Goal: Use online tool/utility: Utilize a website feature to perform a specific function

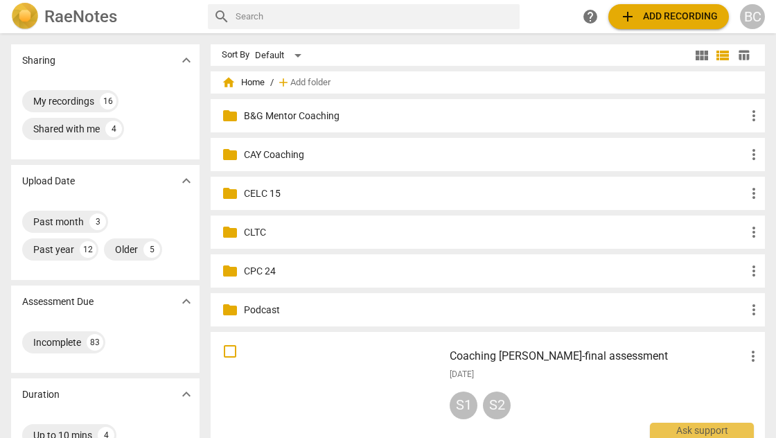
click at [290, 156] on p "CAY Coaching" at bounding box center [495, 155] width 502 height 15
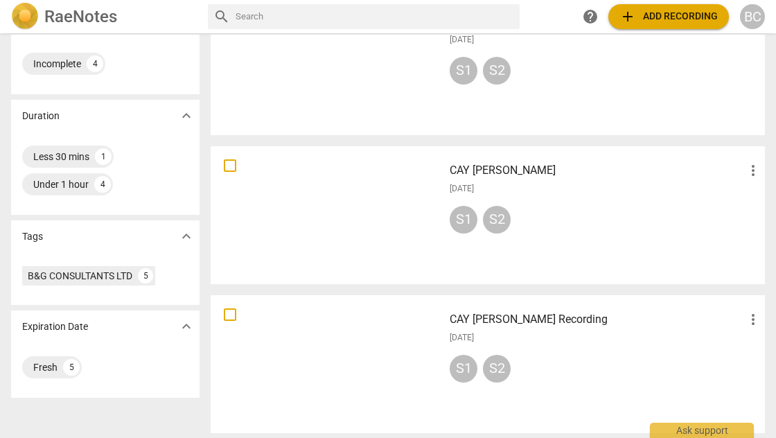
scroll to position [407, 0]
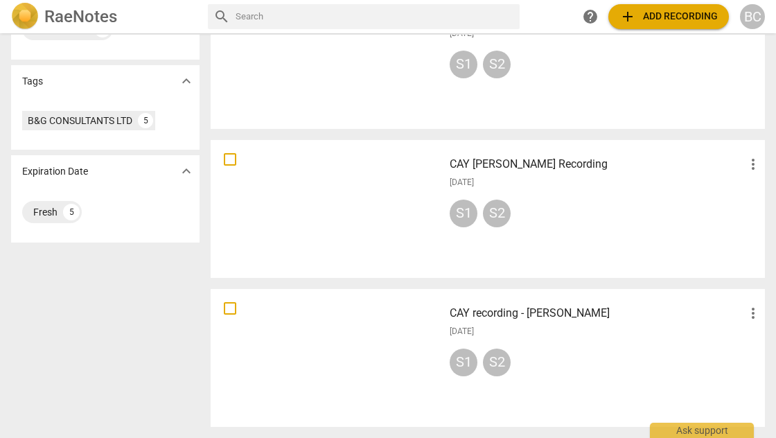
click at [391, 349] on div at bounding box center [327, 358] width 223 height 128
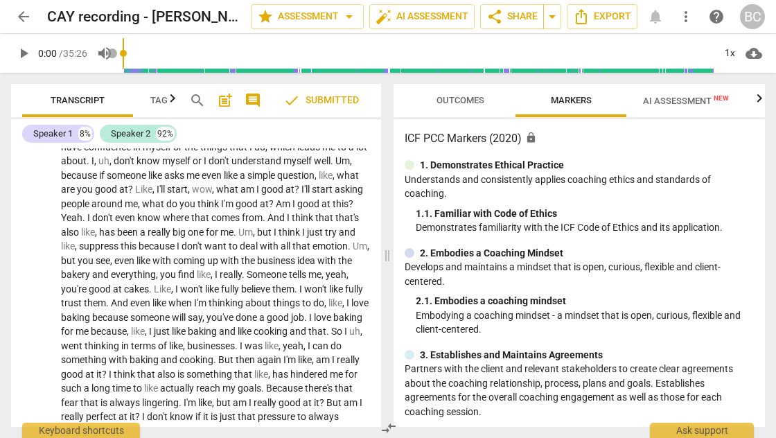
scroll to position [5693, 0]
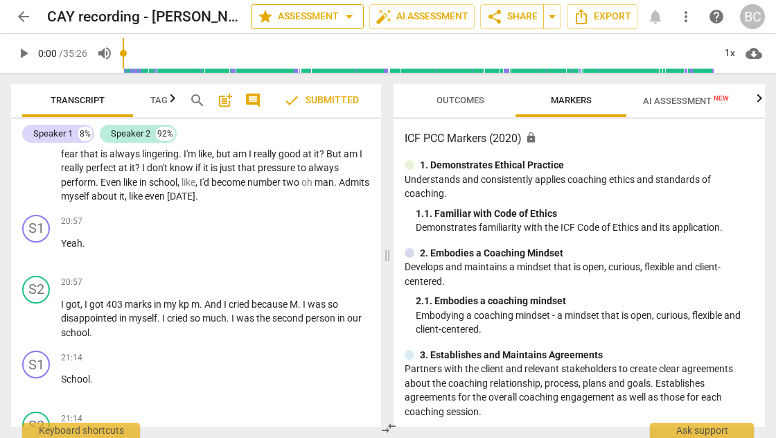
click at [342, 17] on span "arrow_drop_down" at bounding box center [349, 16] width 17 height 17
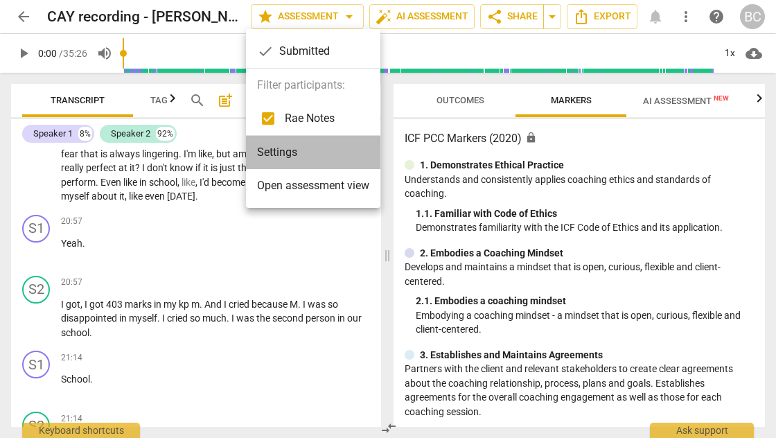
click at [296, 152] on li "Settings" at bounding box center [313, 152] width 134 height 33
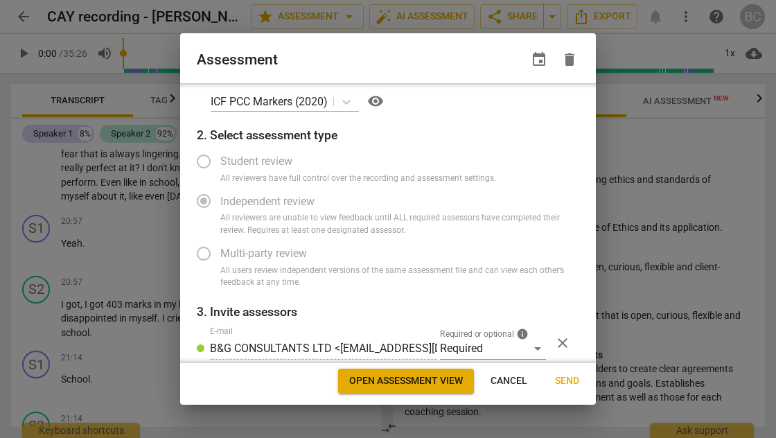
radio input "false"
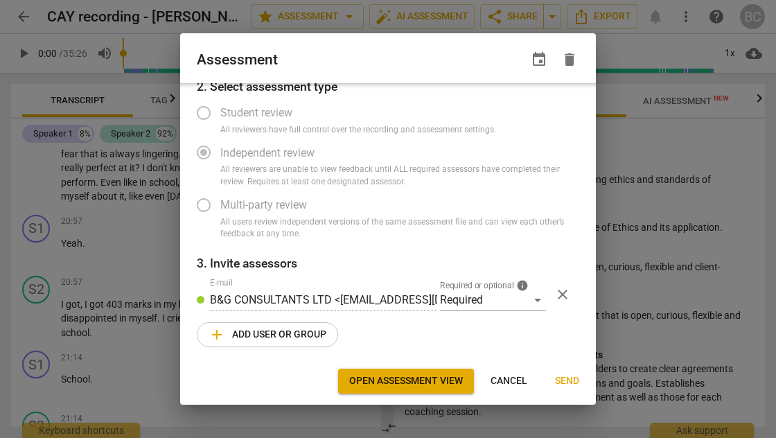
click at [435, 377] on span "Open assessment view" at bounding box center [406, 381] width 114 height 14
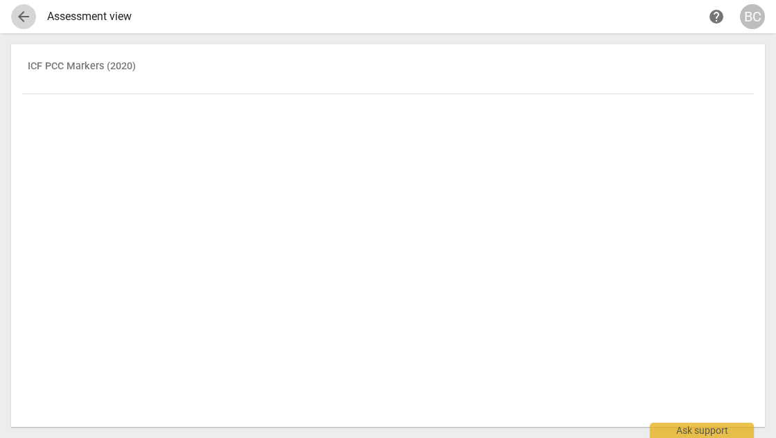
click at [21, 17] on span "arrow_back" at bounding box center [23, 16] width 17 height 17
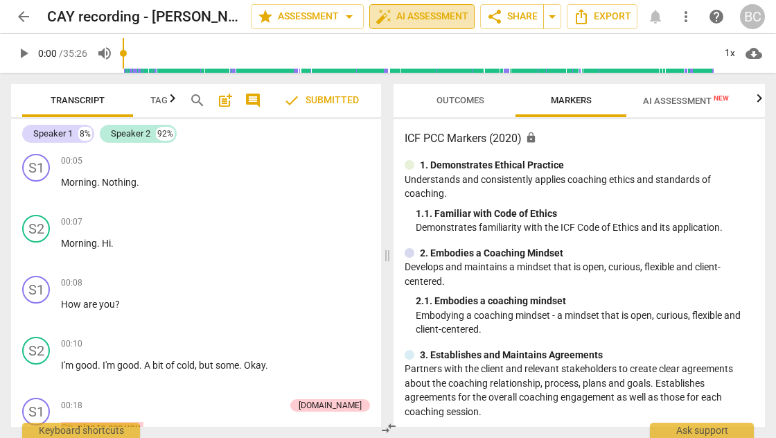
click at [396, 16] on span "auto_fix_high AI Assessment" at bounding box center [422, 16] width 93 height 17
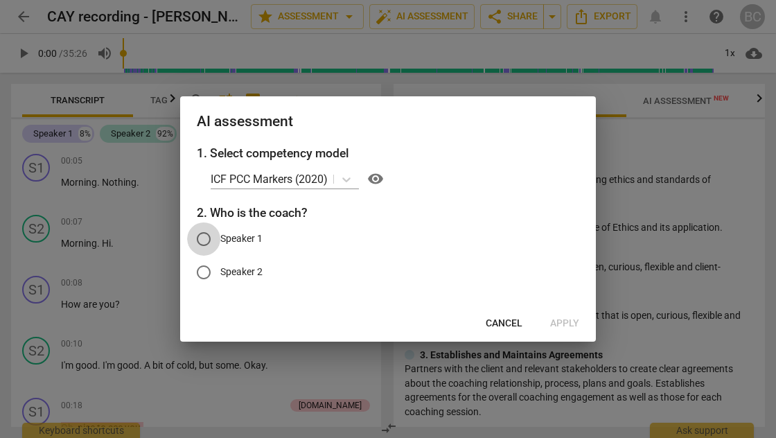
click at [208, 241] on input "Speaker 1" at bounding box center [203, 238] width 33 height 33
radio input "true"
click at [559, 320] on span "Apply" at bounding box center [564, 324] width 29 height 14
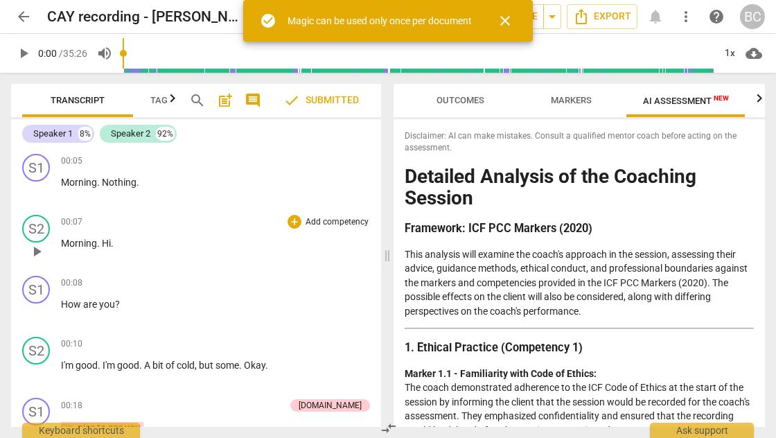
click at [219, 263] on div "00:07 + Add competency keyboard_arrow_right Morning . Hi ." at bounding box center [215, 240] width 309 height 50
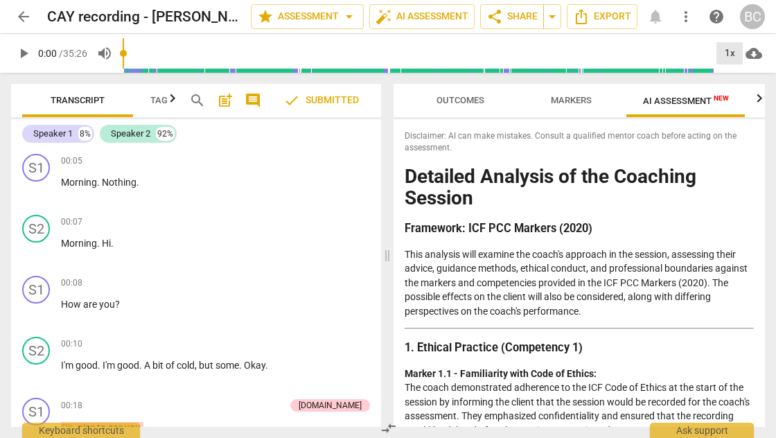
click at [729, 55] on div "1x" at bounding box center [730, 53] width 26 height 22
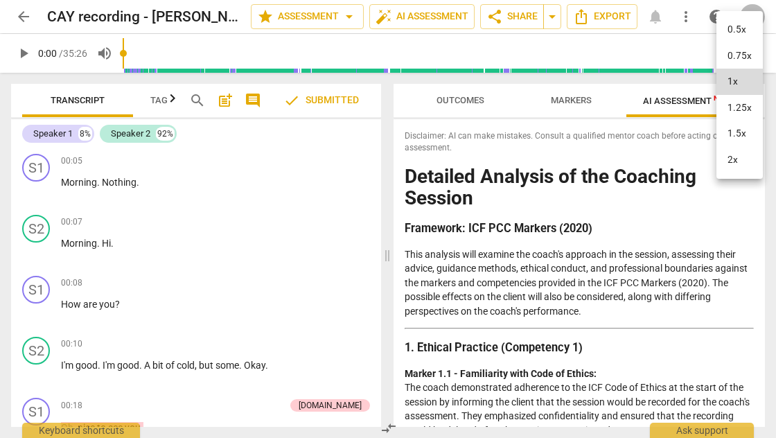
click at [744, 131] on li "1.5x" at bounding box center [740, 134] width 46 height 26
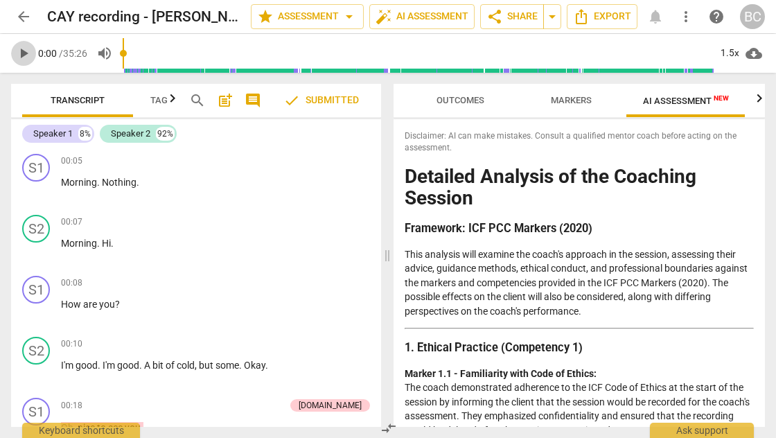
click at [22, 55] on span "play_arrow" at bounding box center [23, 53] width 17 height 17
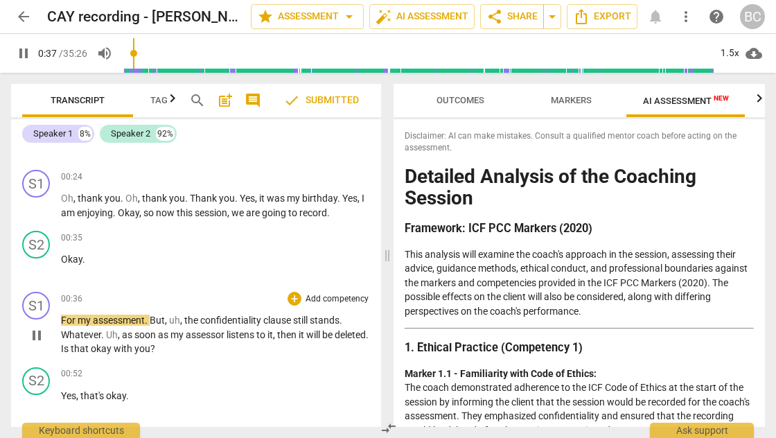
scroll to position [404, 0]
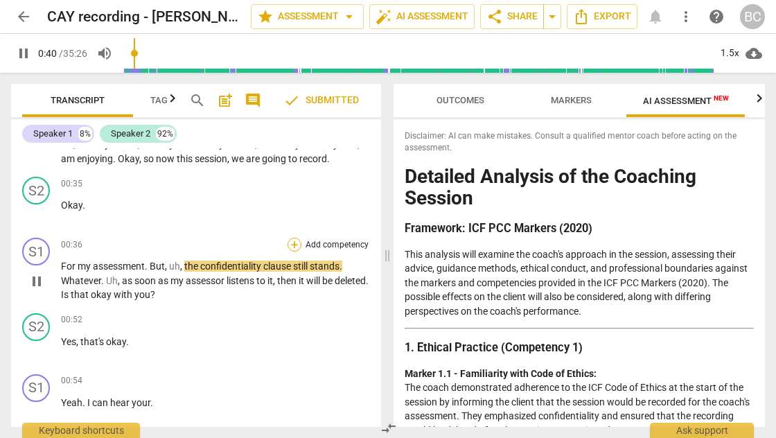
click at [294, 245] on div "+" at bounding box center [295, 245] width 14 height 14
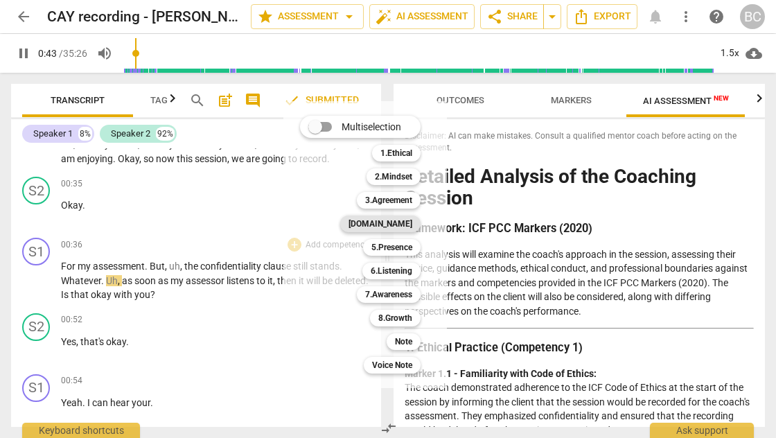
click at [403, 226] on b "[DOMAIN_NAME]" at bounding box center [381, 224] width 64 height 17
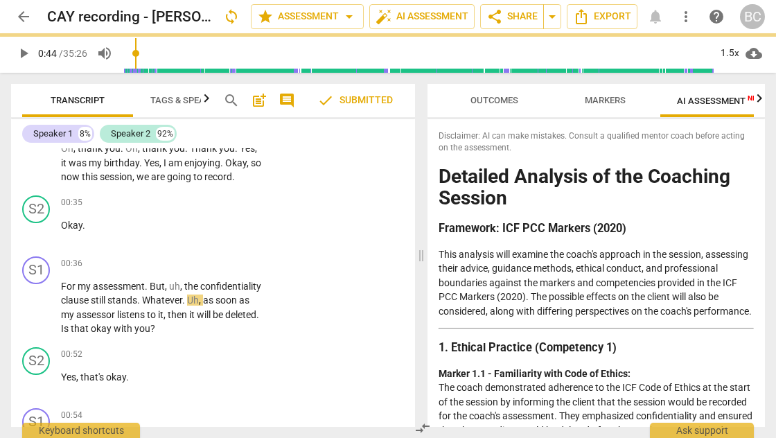
type input "45"
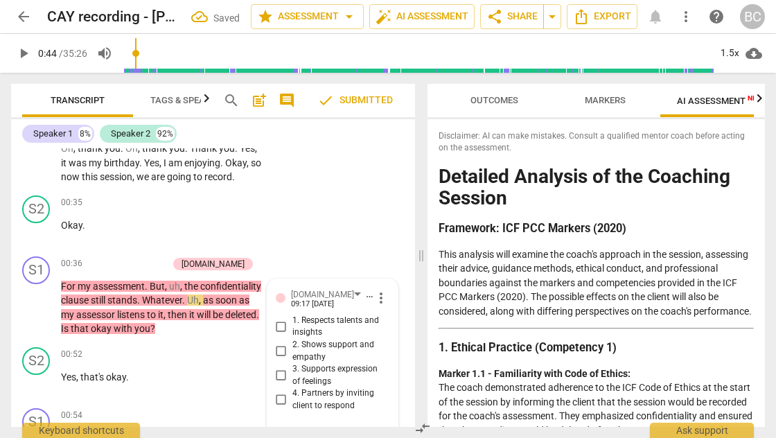
scroll to position [414, 0]
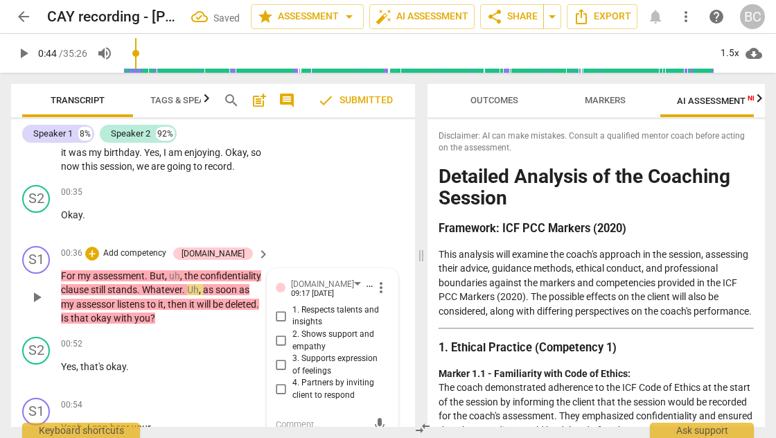
click at [281, 335] on input "2. Shows support and empathy" at bounding box center [281, 341] width 22 height 17
checkbox input "true"
click at [21, 51] on span "play_arrow" at bounding box center [23, 53] width 17 height 17
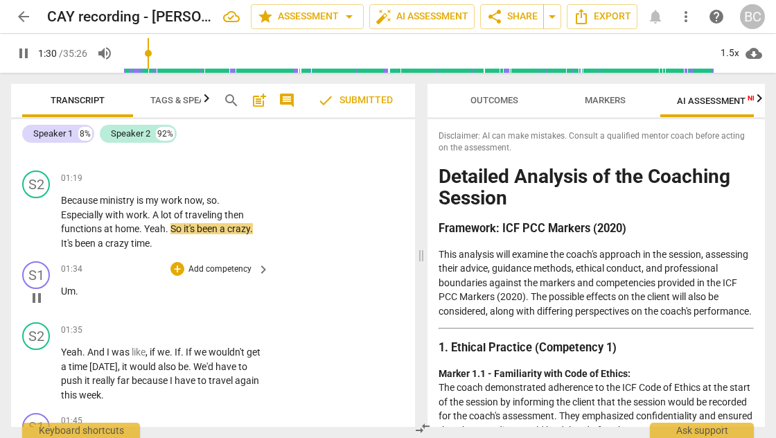
scroll to position [1110, 0]
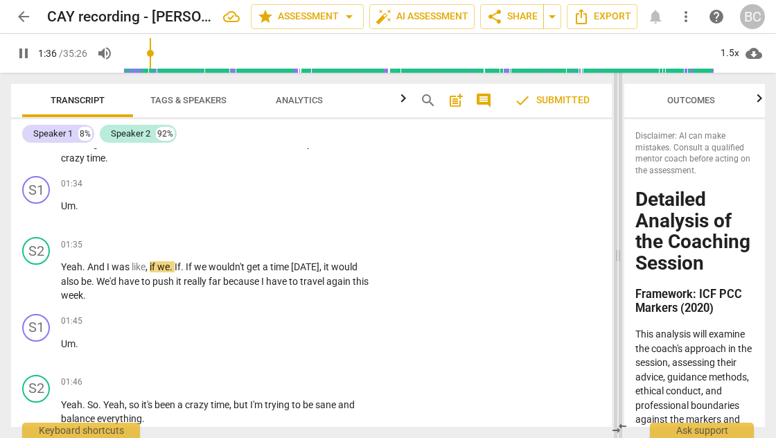
drag, startPoint x: 421, startPoint y: 258, endPoint x: 618, endPoint y: 292, distance: 199.9
click at [618, 292] on span at bounding box center [618, 255] width 8 height 365
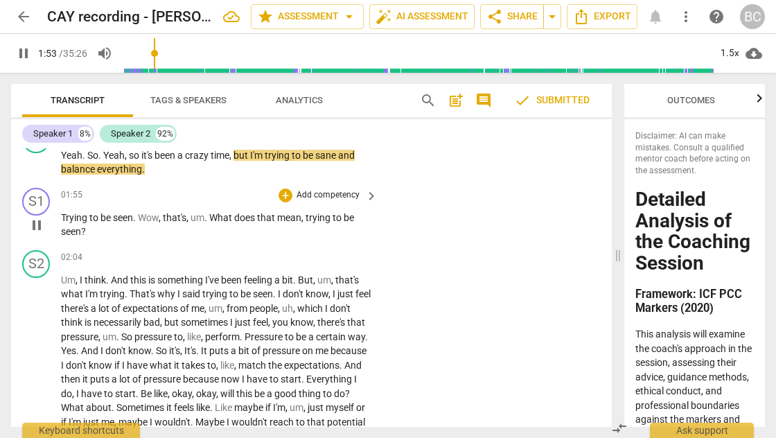
scroll to position [1361, 0]
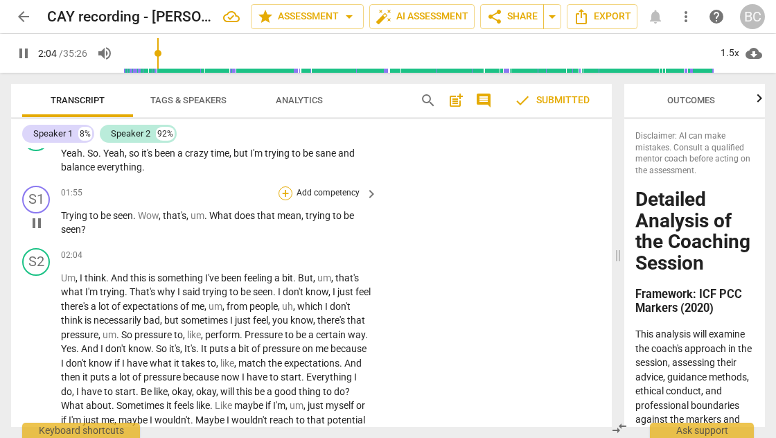
click at [281, 189] on div "+" at bounding box center [286, 193] width 14 height 14
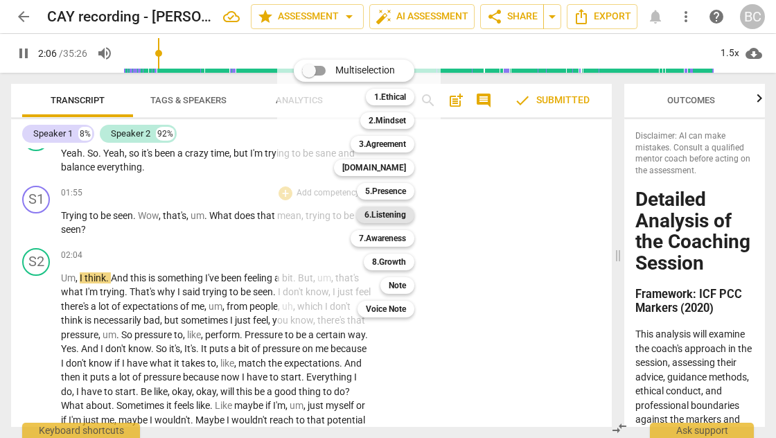
click at [384, 216] on b "6.Listening" at bounding box center [386, 215] width 42 height 17
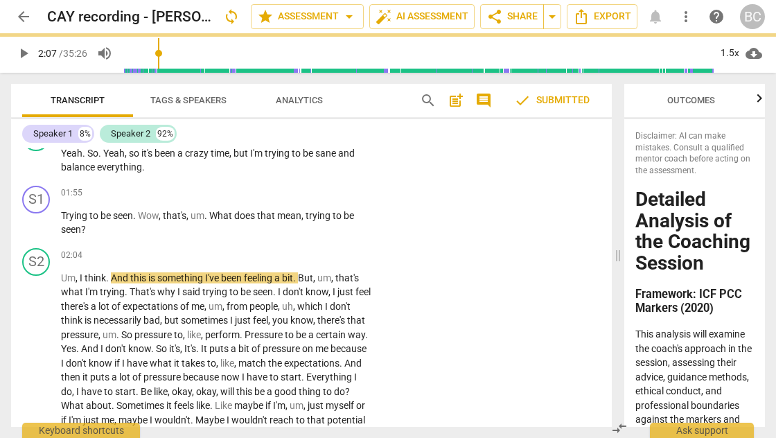
type input "128"
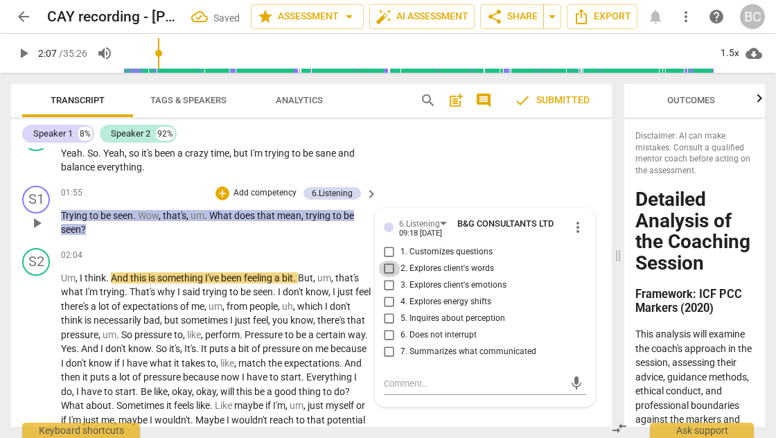
click at [385, 263] on input "2. Explores client's words" at bounding box center [389, 269] width 22 height 17
checkbox input "true"
click at [22, 51] on span "play_arrow" at bounding box center [23, 53] width 17 height 17
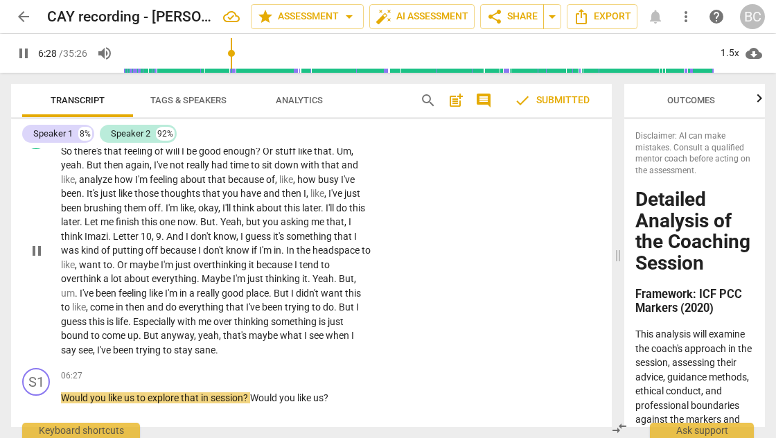
scroll to position [2173, 0]
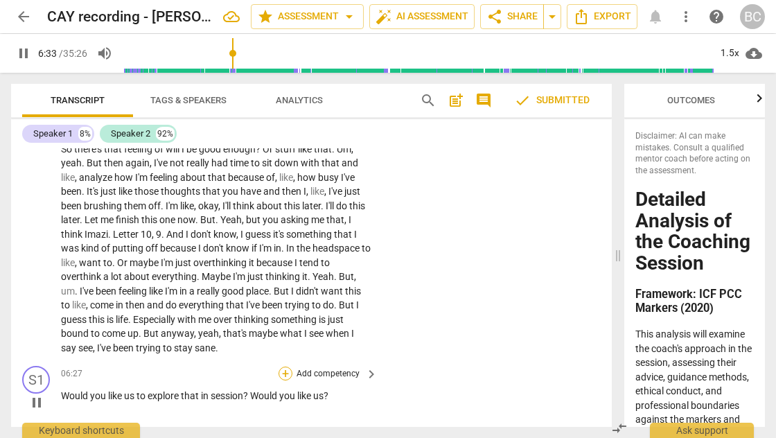
click at [286, 367] on div "+" at bounding box center [286, 374] width 14 height 14
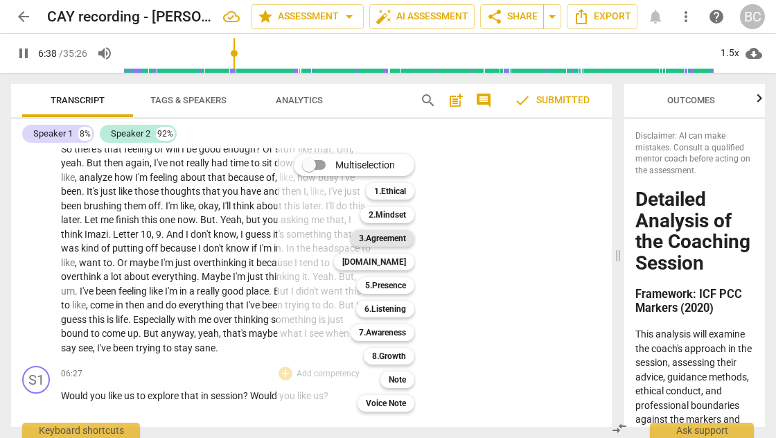
click at [392, 240] on b "3.Agreement" at bounding box center [382, 238] width 47 height 17
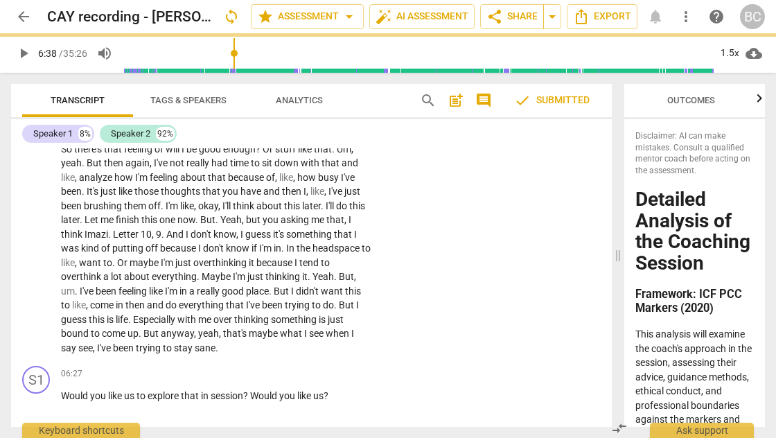
type input "399"
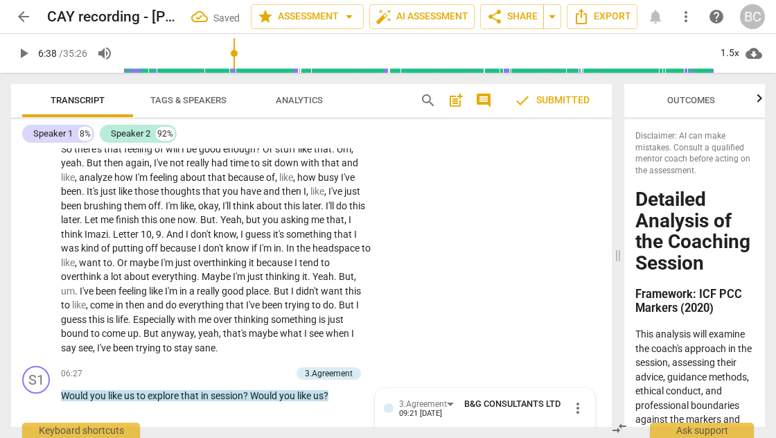
scroll to position [2379, 0]
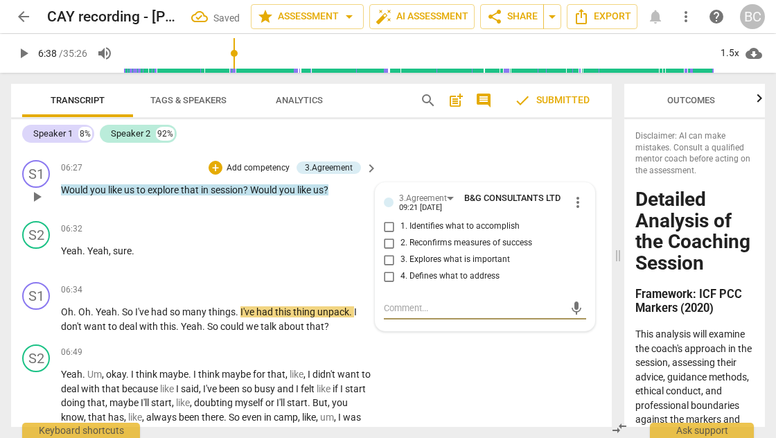
click at [389, 218] on input "1. Identifies what to accomplish" at bounding box center [389, 226] width 22 height 17
checkbox input "true"
click at [389, 268] on input "4. Defines what to address" at bounding box center [389, 276] width 22 height 17
checkbox input "true"
click at [28, 54] on span "play_arrow" at bounding box center [23, 53] width 17 height 17
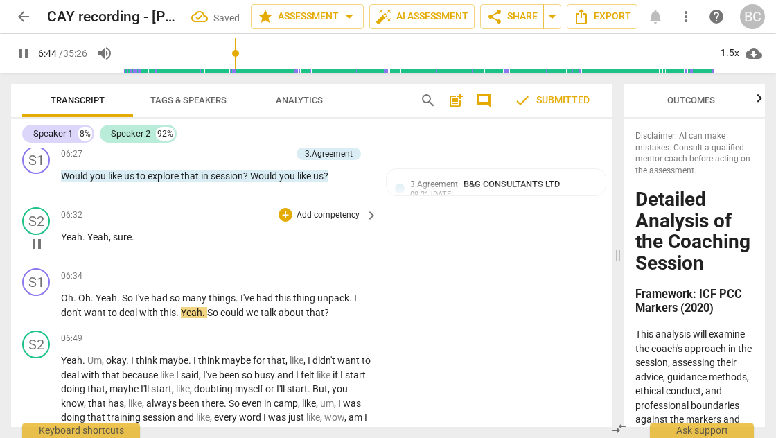
scroll to position [2404, 0]
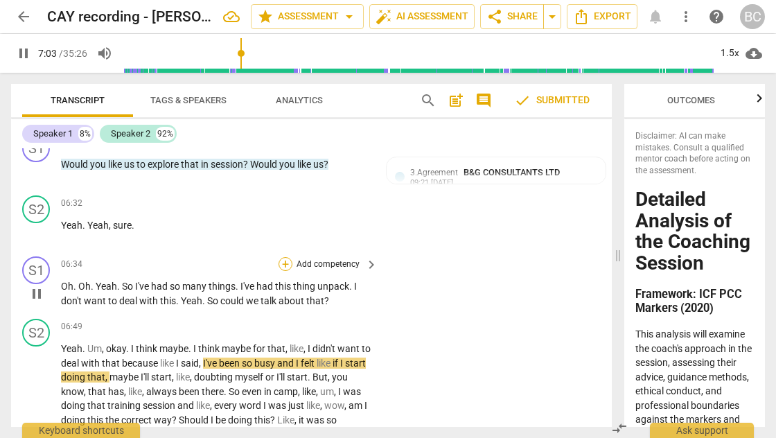
click at [286, 257] on div "+" at bounding box center [286, 264] width 14 height 14
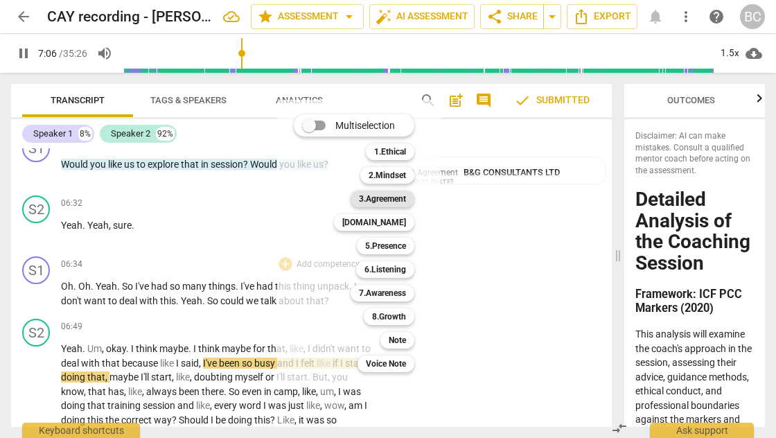
click at [391, 195] on b "3.Agreement" at bounding box center [382, 199] width 47 height 17
type input "427"
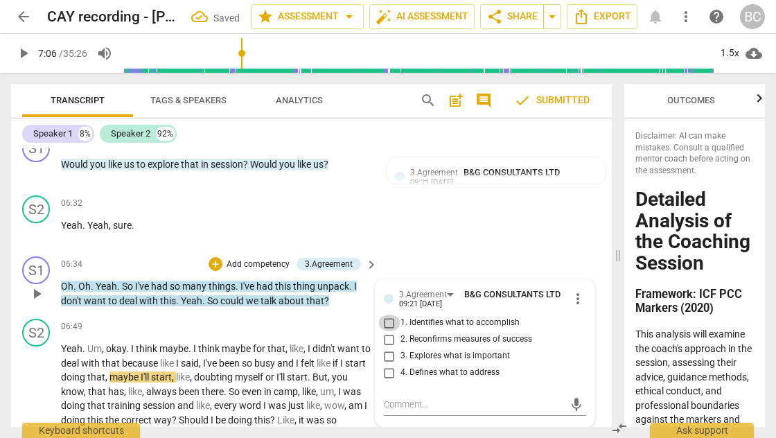
click at [388, 315] on input "1. Identifies what to accomplish" at bounding box center [389, 323] width 22 height 17
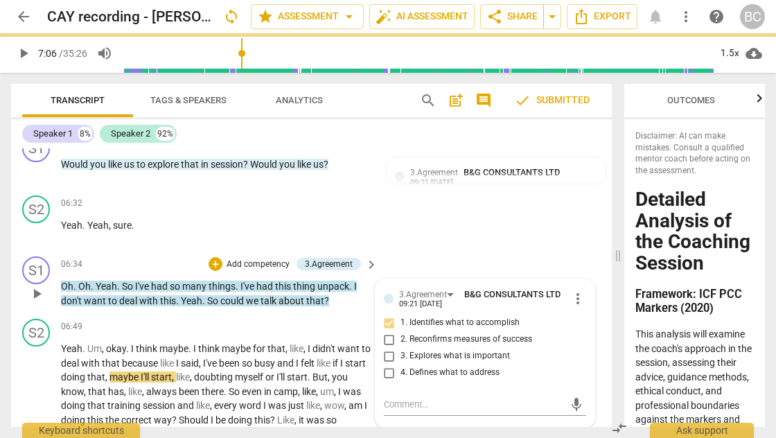
click at [388, 315] on input "1. Identifies what to accomplish" at bounding box center [389, 323] width 22 height 17
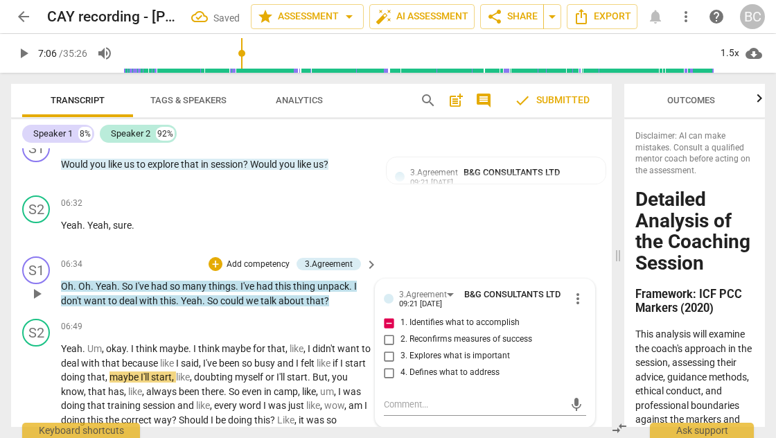
click at [388, 315] on input "1. Identifies what to accomplish" at bounding box center [389, 323] width 22 height 17
checkbox input "false"
click at [387, 365] on input "4. Defines what to address" at bounding box center [389, 373] width 22 height 17
checkbox input "true"
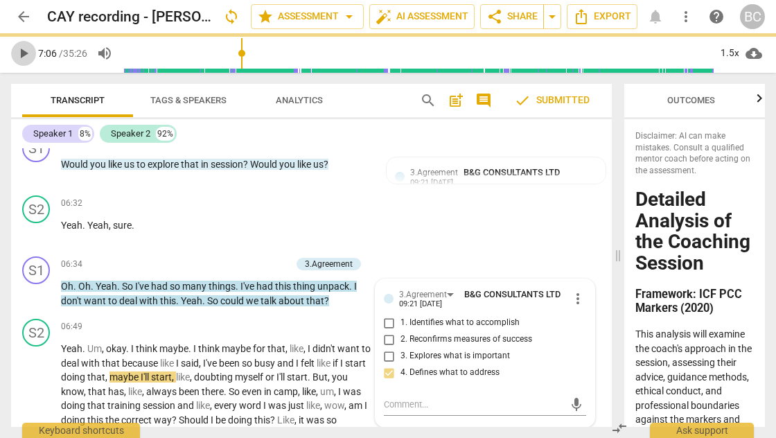
click at [27, 54] on span "play_arrow" at bounding box center [23, 53] width 17 height 17
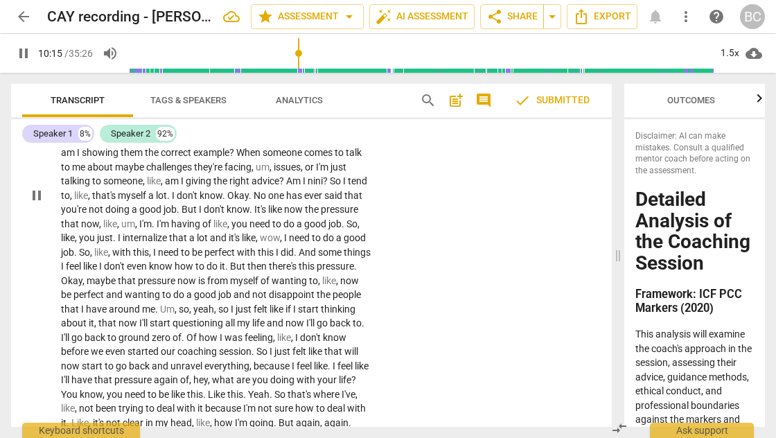
scroll to position [3152, 0]
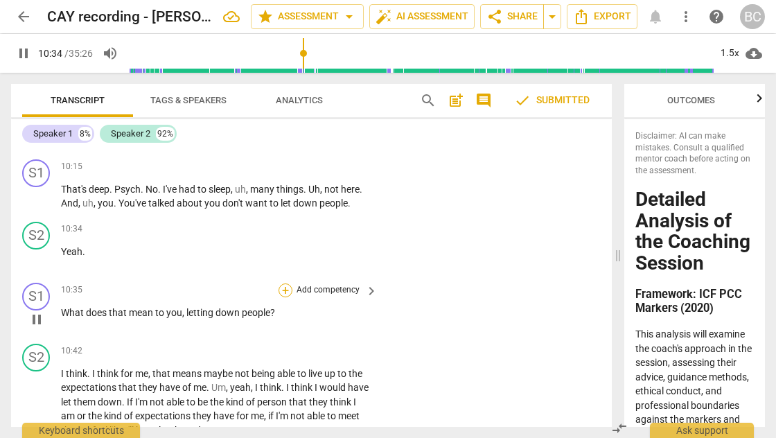
click at [281, 283] on div "+" at bounding box center [286, 290] width 14 height 14
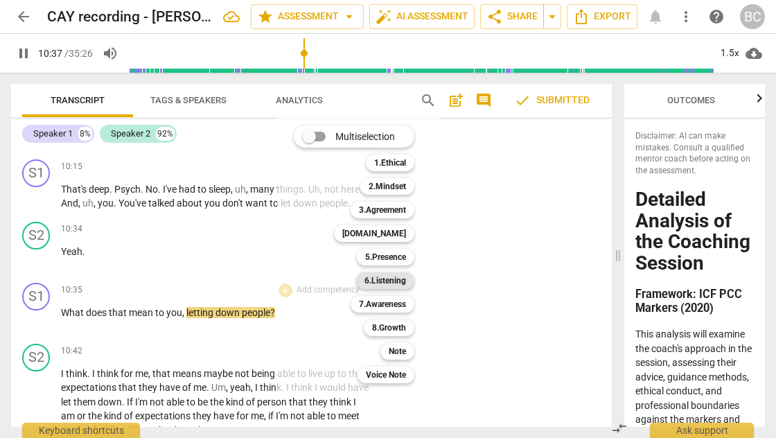
click at [391, 277] on b "6.Listening" at bounding box center [386, 280] width 42 height 17
type input "638"
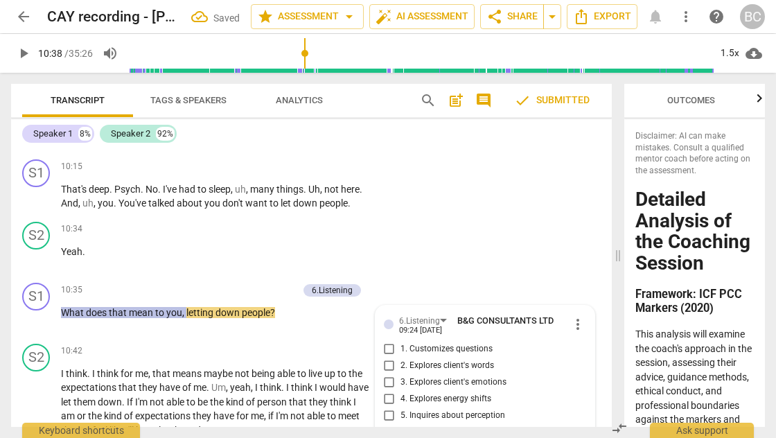
scroll to position [3310, 0]
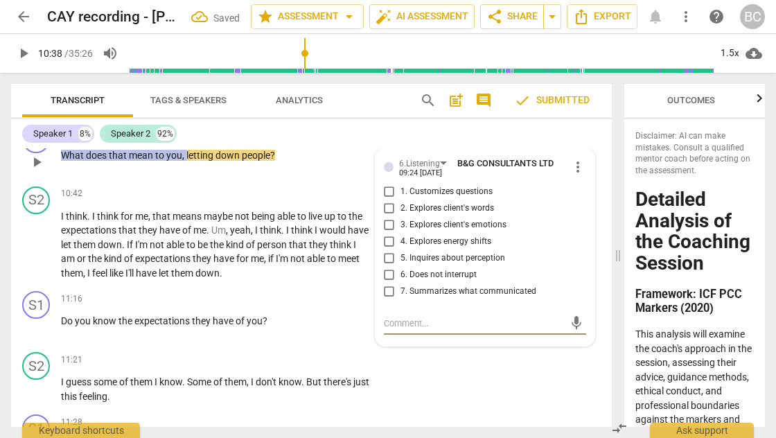
click at [384, 200] on input "2. Explores client's words" at bounding box center [389, 208] width 22 height 17
checkbox input "true"
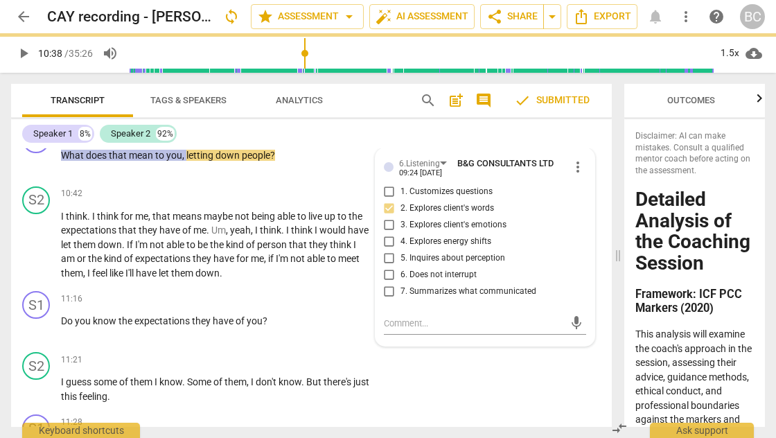
click at [24, 55] on span "play_arrow" at bounding box center [23, 53] width 17 height 17
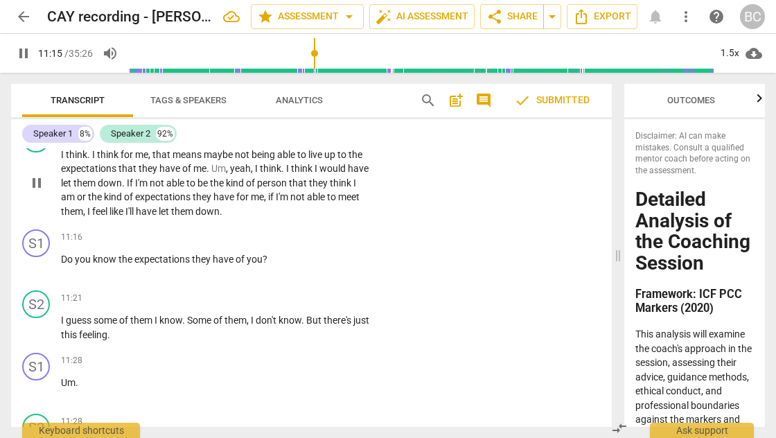
scroll to position [3373, 0]
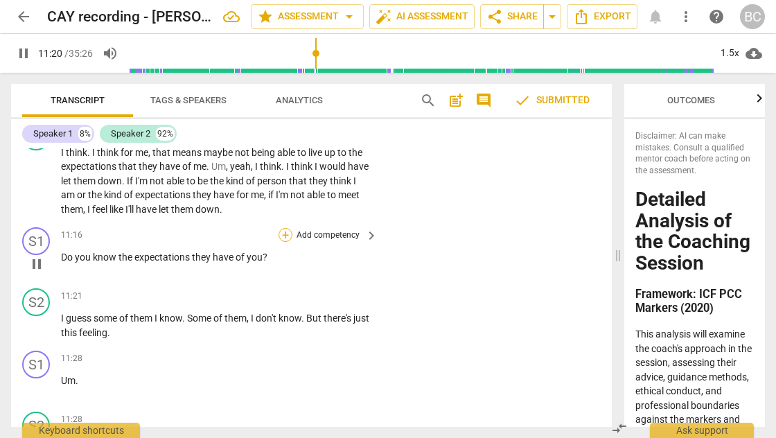
click at [287, 228] on div "+" at bounding box center [286, 235] width 14 height 14
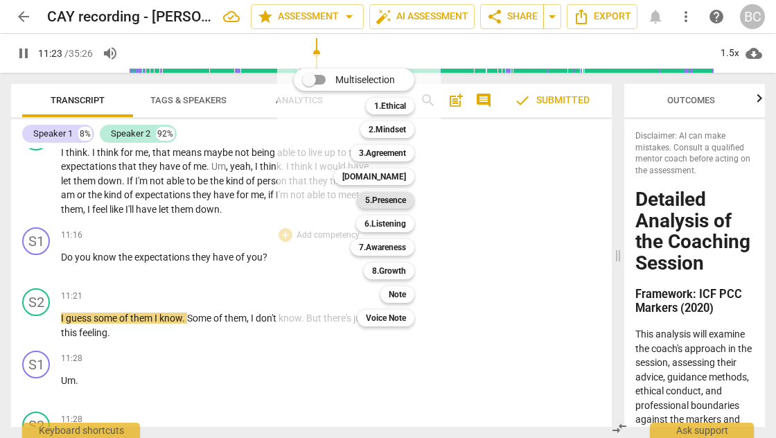
click at [384, 207] on b "5.Presence" at bounding box center [385, 200] width 41 height 17
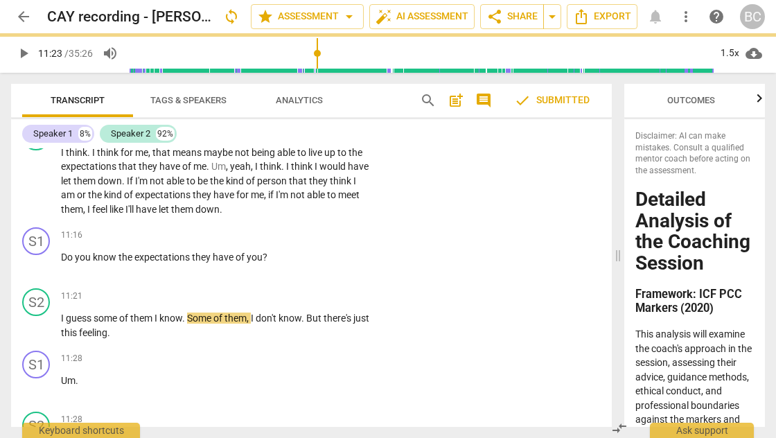
type input "684"
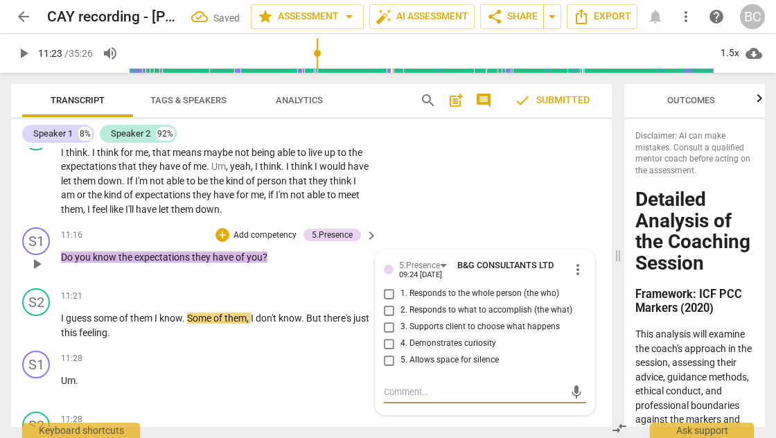
click at [385, 286] on input "1. Responds to the whole person (the who)" at bounding box center [389, 294] width 22 height 17
checkbox input "true"
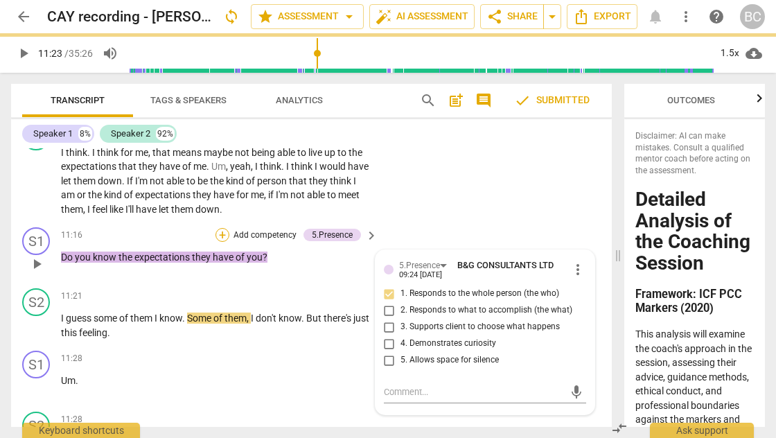
click at [222, 228] on div "+" at bounding box center [223, 235] width 14 height 14
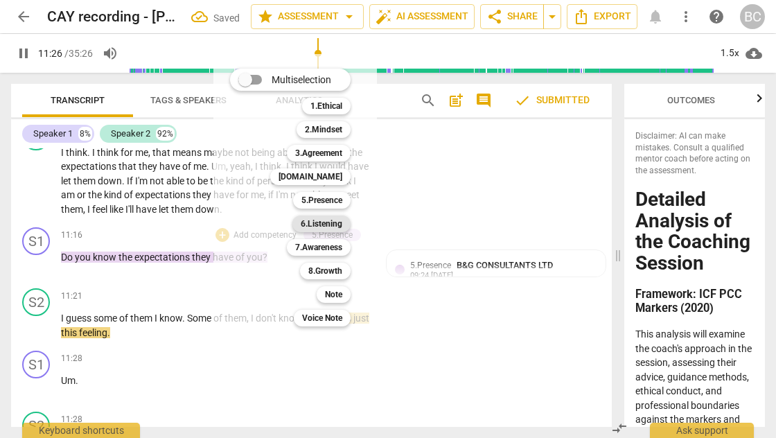
click at [329, 225] on b "6.Listening" at bounding box center [322, 224] width 42 height 17
type input "687"
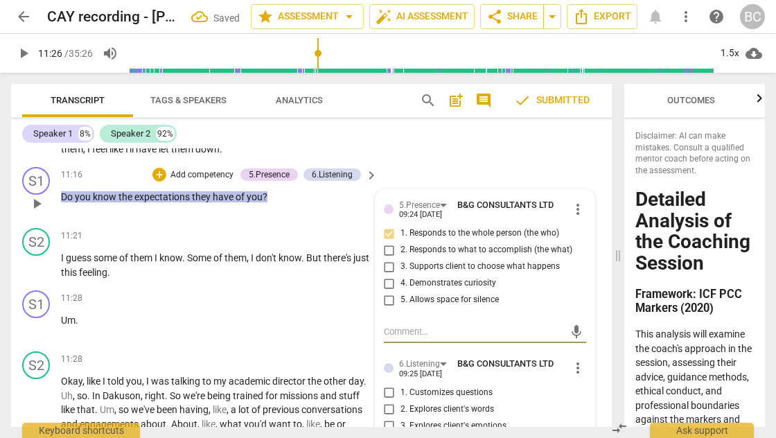
scroll to position [3490, 0]
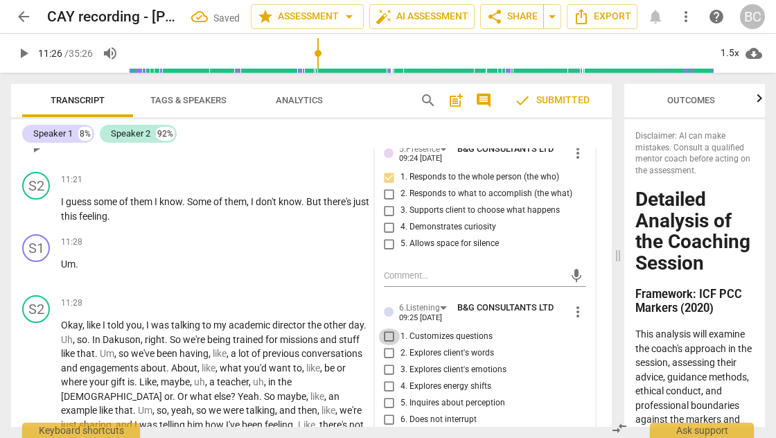
click at [385, 329] on input "1. Customizes questions" at bounding box center [389, 337] width 22 height 17
checkbox input "true"
click at [24, 54] on span "play_arrow" at bounding box center [23, 53] width 17 height 17
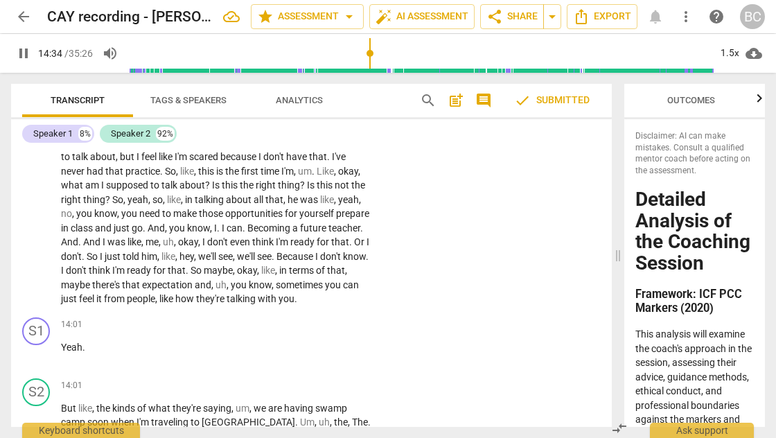
scroll to position [4231, 0]
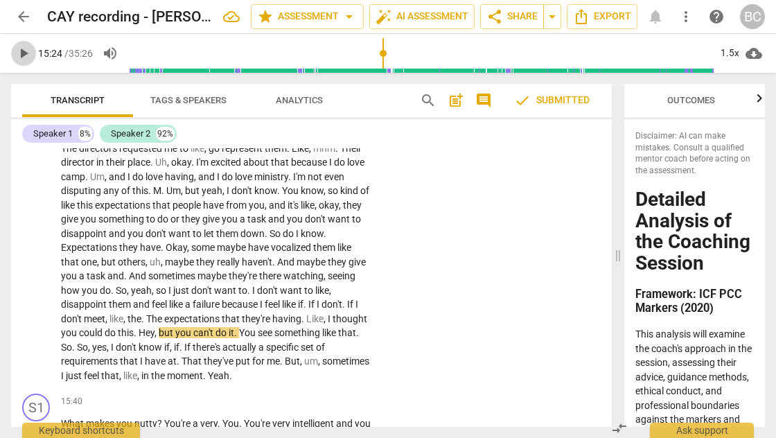
click at [20, 52] on span "play_arrow" at bounding box center [23, 53] width 17 height 17
click at [283, 394] on div "+" at bounding box center [286, 401] width 14 height 14
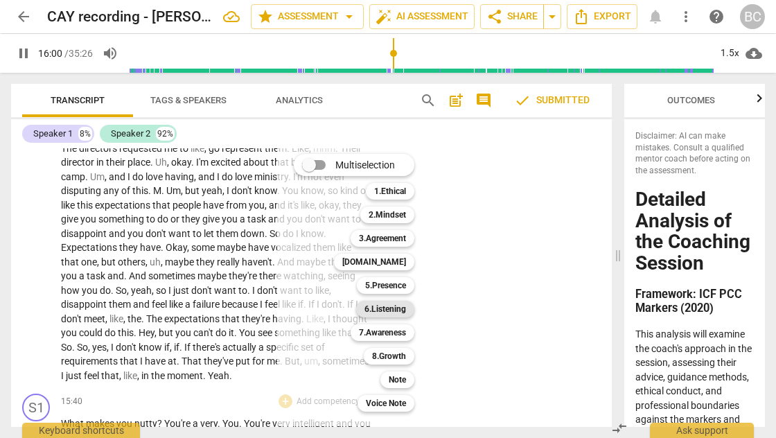
click at [391, 308] on b "6.Listening" at bounding box center [386, 309] width 42 height 17
type input "961"
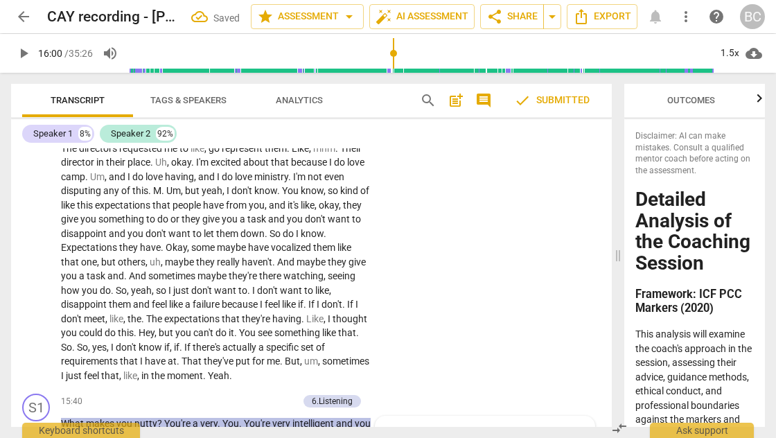
scroll to position [4466, 0]
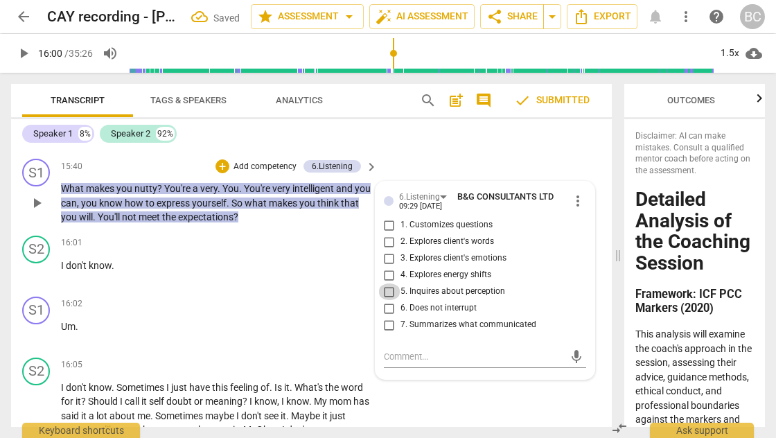
click at [390, 283] on input "5. Inquires about perception" at bounding box center [389, 291] width 22 height 17
checkbox input "true"
click at [387, 217] on input "1. Customizes questions" at bounding box center [389, 225] width 22 height 17
checkbox input "true"
click at [284, 358] on div "+" at bounding box center [286, 365] width 14 height 14
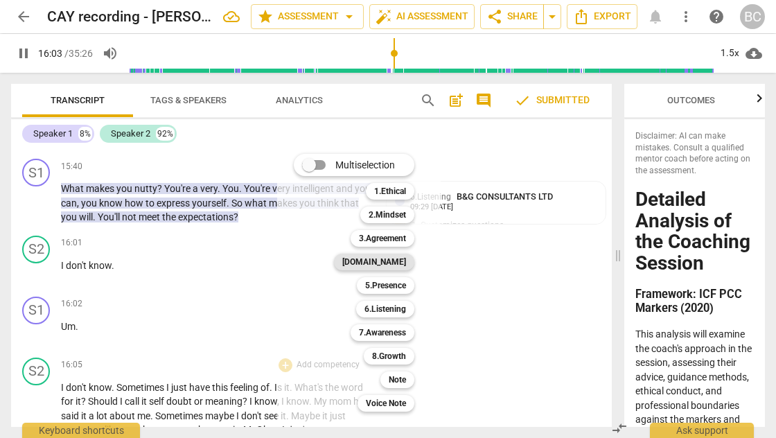
click at [400, 265] on b "[DOMAIN_NAME]" at bounding box center [374, 262] width 64 height 17
type input "964"
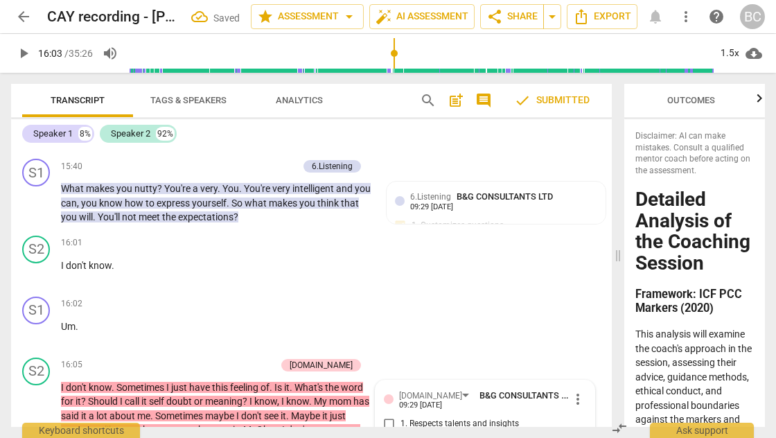
scroll to position [4613, 0]
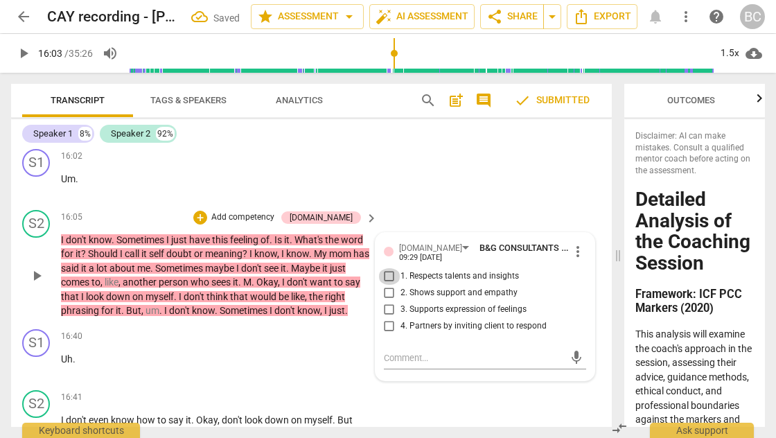
click at [389, 268] on input "1. Respects talents and insights" at bounding box center [389, 276] width 22 height 17
checkbox input "true"
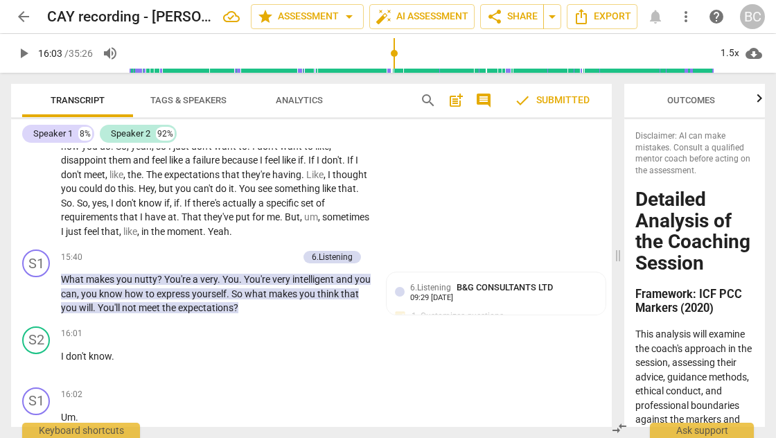
scroll to position [4559, 0]
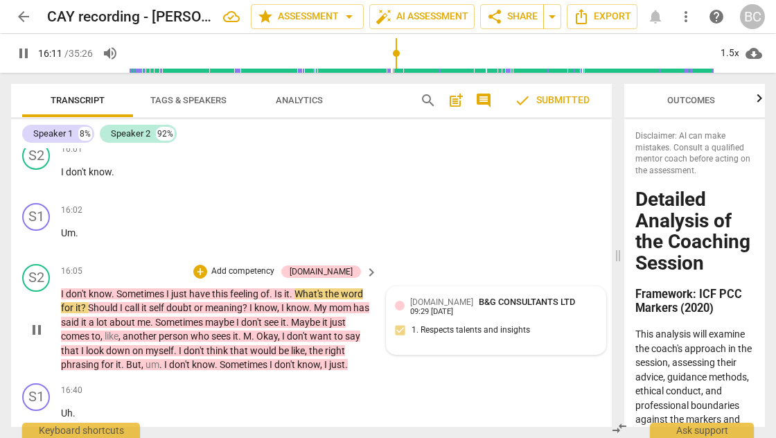
click at [426, 297] on span "[DOMAIN_NAME]" at bounding box center [441, 302] width 63 height 10
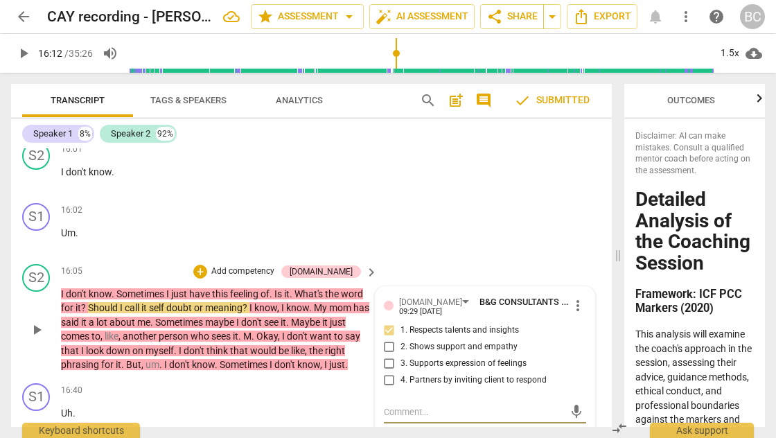
type input "972"
click at [573, 297] on span "more_vert" at bounding box center [578, 305] width 17 height 17
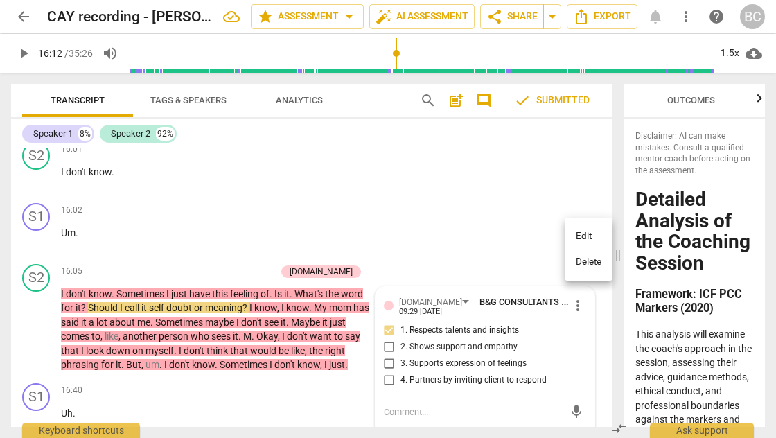
click at [580, 263] on li "Delete" at bounding box center [589, 262] width 48 height 26
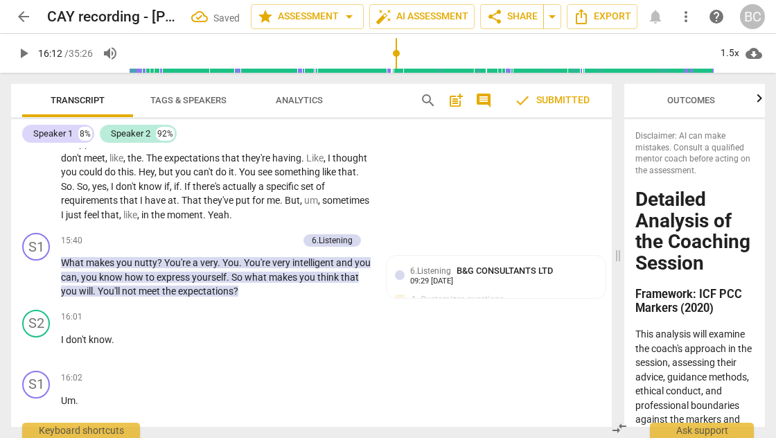
scroll to position [4342, 0]
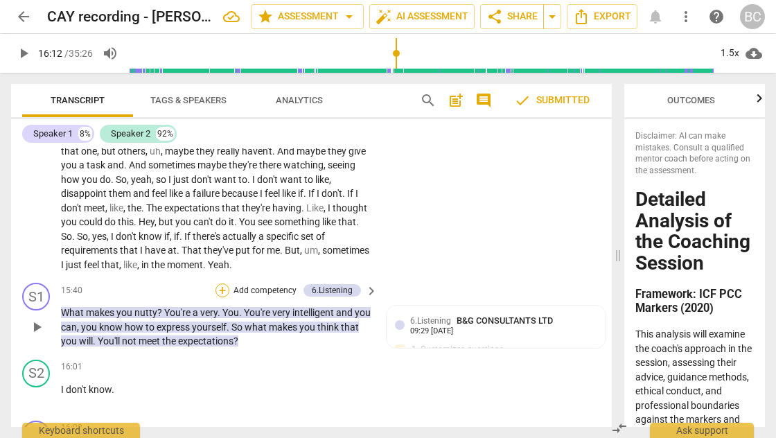
click at [222, 283] on div "+" at bounding box center [223, 290] width 14 height 14
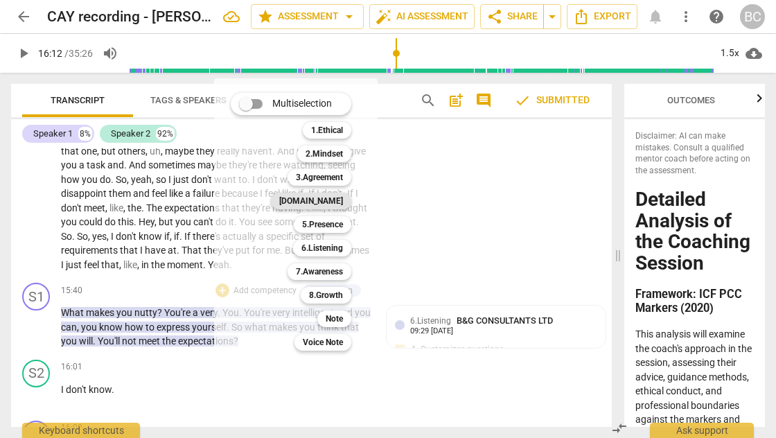
click at [341, 202] on b "[DOMAIN_NAME]" at bounding box center [311, 201] width 64 height 17
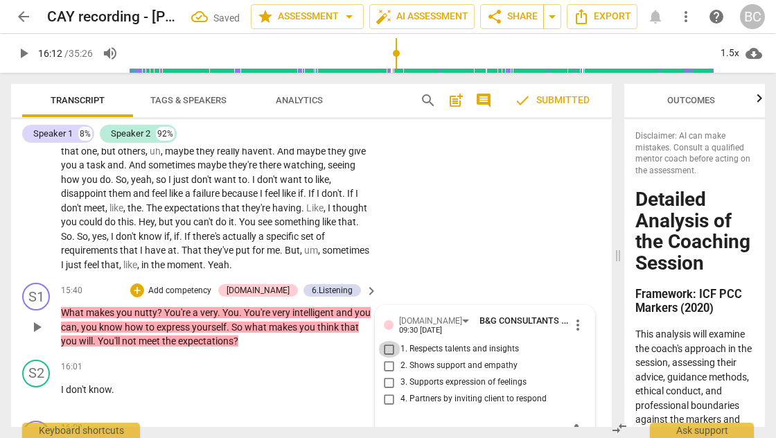
click at [387, 341] on input "1. Respects talents and insights" at bounding box center [389, 349] width 22 height 17
checkbox input "true"
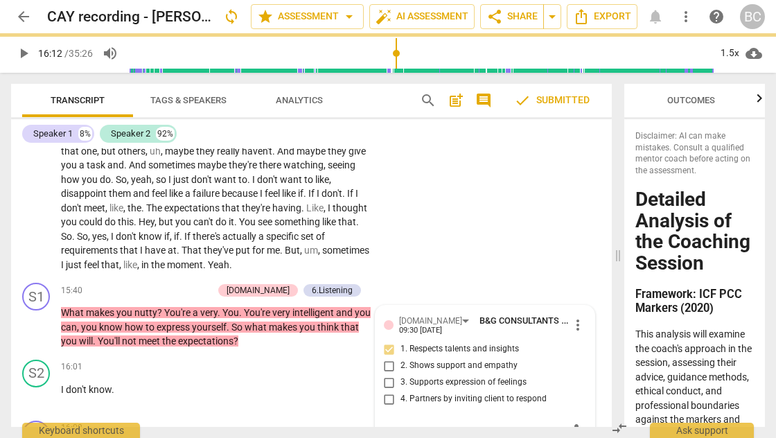
click at [28, 53] on span "play_arrow" at bounding box center [23, 53] width 17 height 17
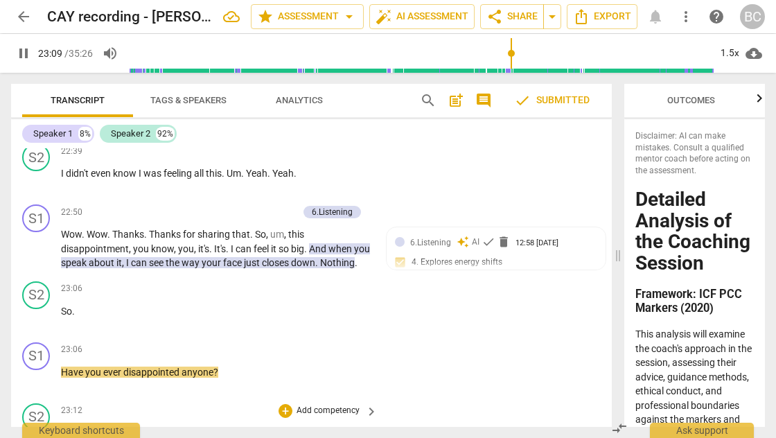
scroll to position [6484, 0]
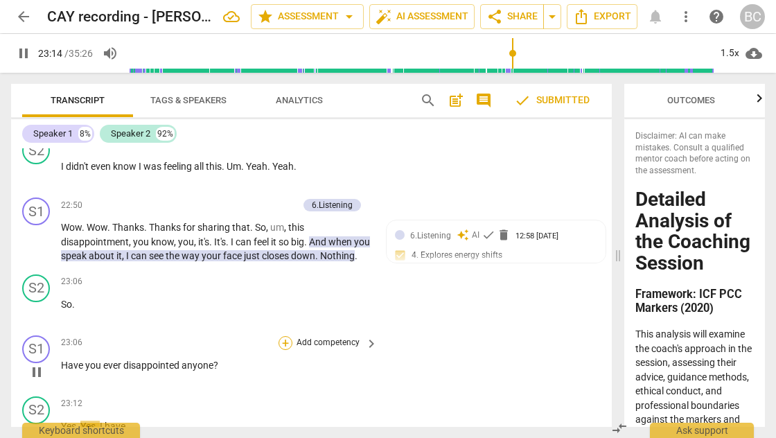
click at [286, 336] on div "+" at bounding box center [286, 343] width 14 height 14
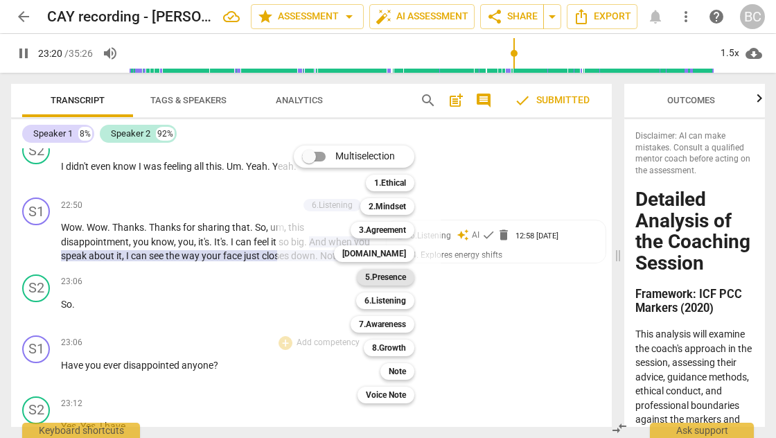
click at [381, 275] on b "5.Presence" at bounding box center [385, 277] width 41 height 17
type input "1401"
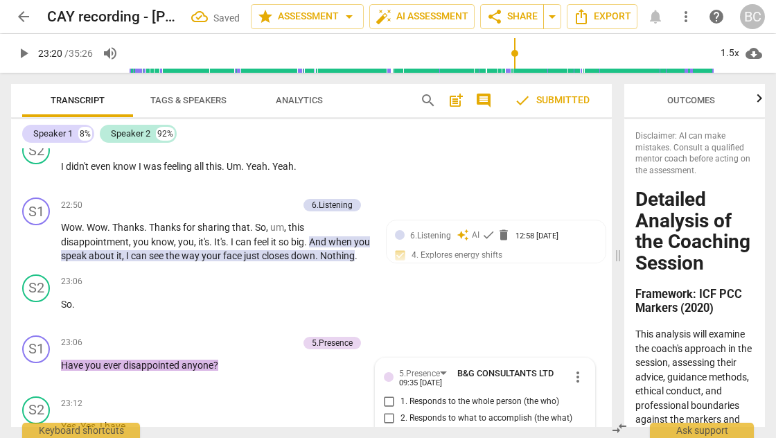
scroll to position [6493, 0]
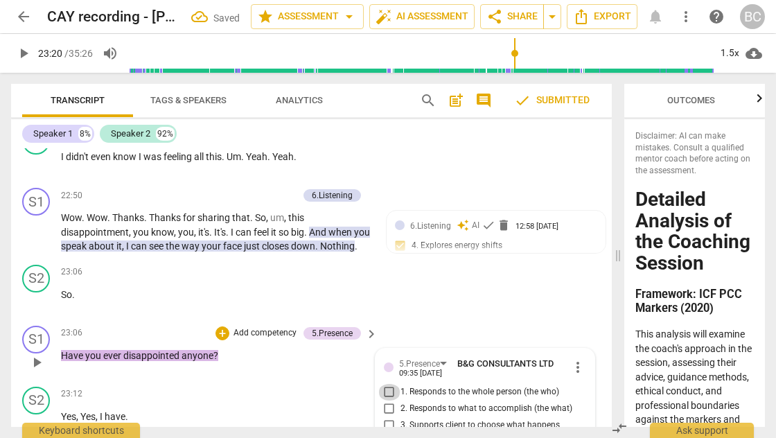
click at [385, 384] on input "1. Responds to the whole person (the who)" at bounding box center [389, 392] width 22 height 17
checkbox input "true"
click at [385, 401] on input "2. Responds to what to accomplish (the what)" at bounding box center [389, 409] width 22 height 17
checkbox input "true"
click at [222, 326] on div "+" at bounding box center [223, 333] width 14 height 14
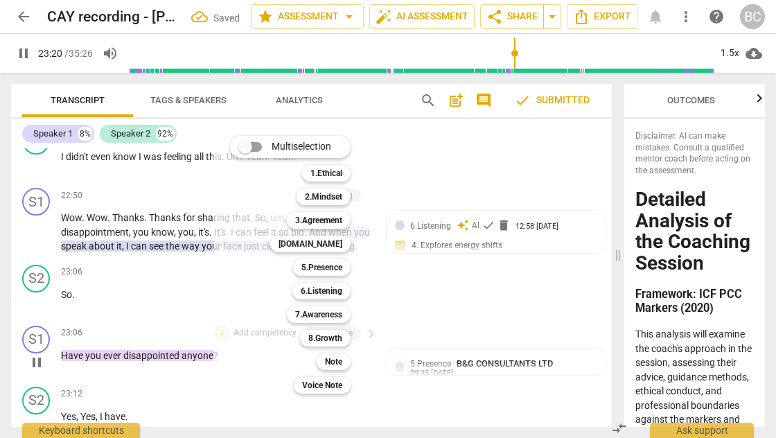
scroll to position [6809, 0]
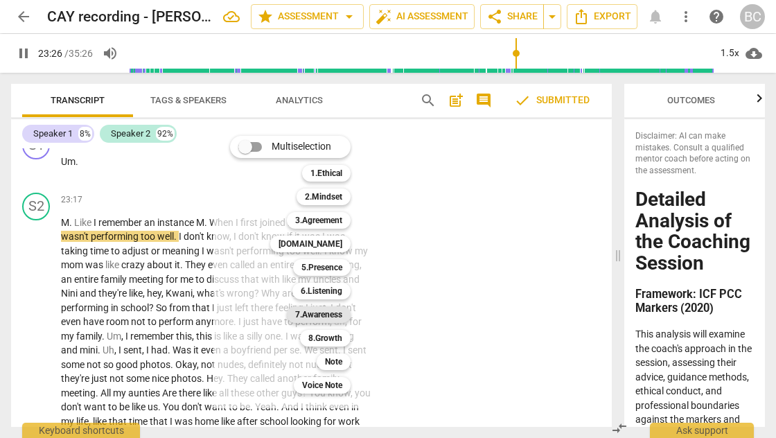
click at [335, 313] on b "7.Awareness" at bounding box center [318, 314] width 47 height 17
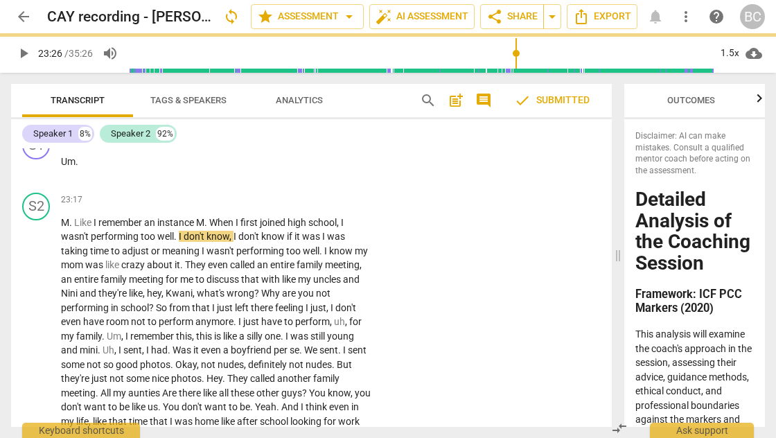
type input "1407"
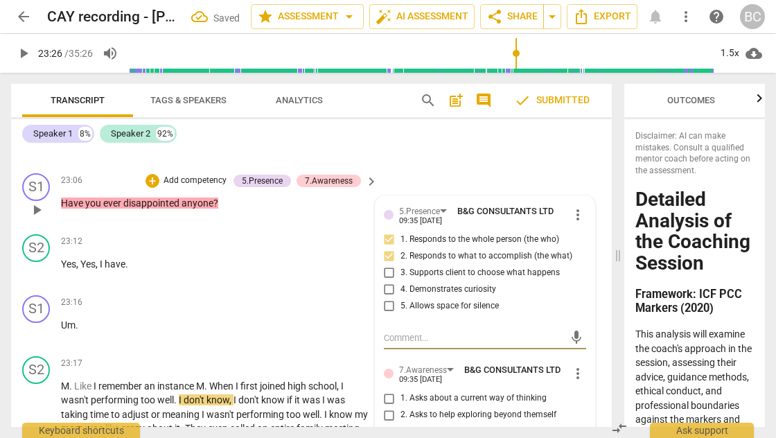
scroll to position [6730, 0]
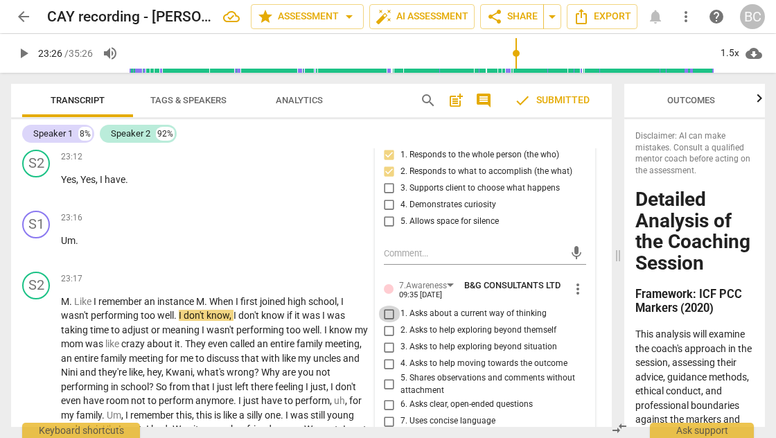
click at [387, 306] on input "1. Asks about a current way of thinking" at bounding box center [389, 314] width 22 height 17
checkbox input "true"
click at [28, 53] on span "play_arrow" at bounding box center [23, 53] width 17 height 17
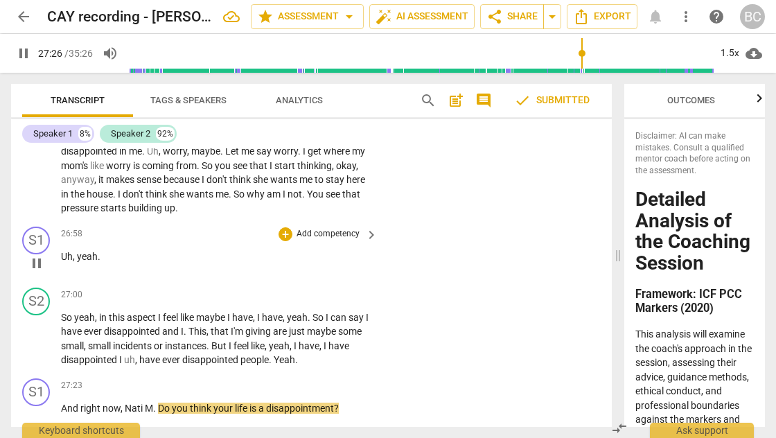
scroll to position [7751, 0]
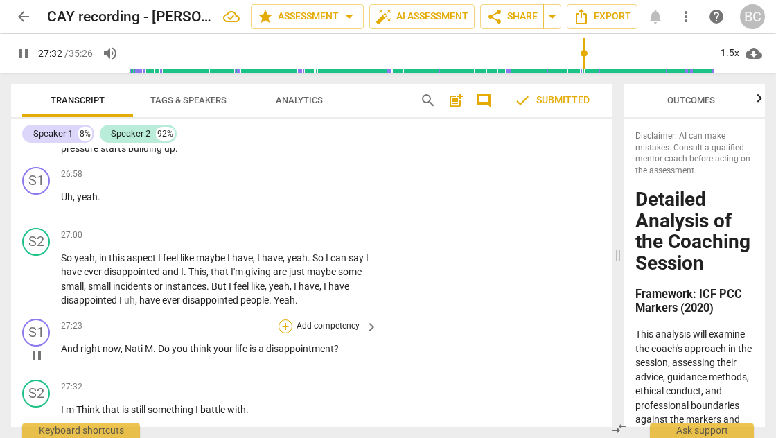
click at [284, 320] on div "+" at bounding box center [286, 327] width 14 height 14
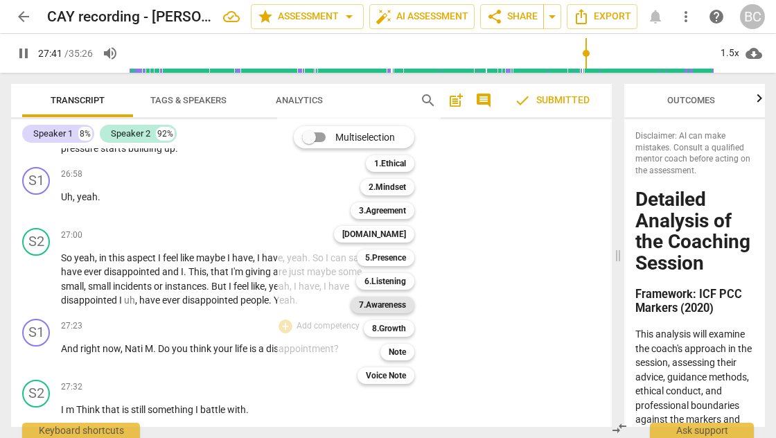
scroll to position [8057, 0]
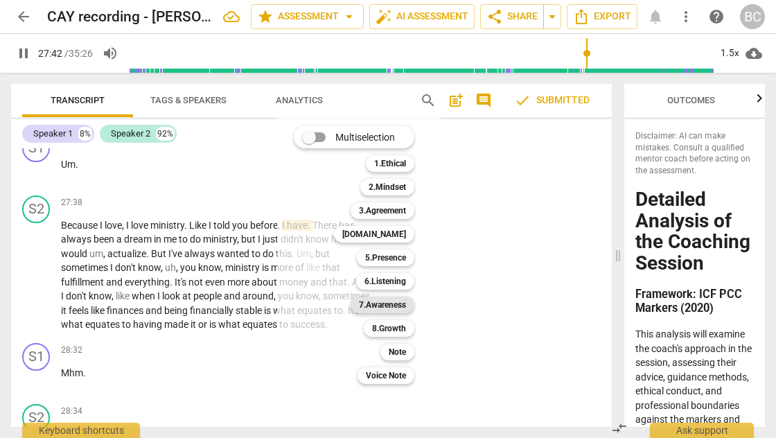
click at [382, 306] on b "7.Awareness" at bounding box center [382, 305] width 47 height 17
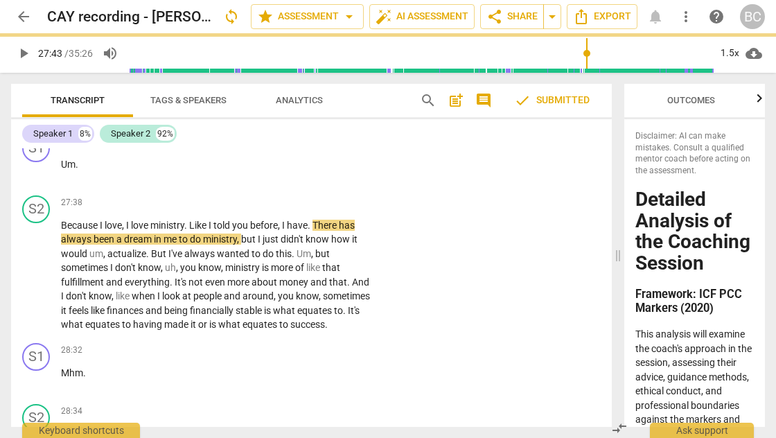
type input "1663"
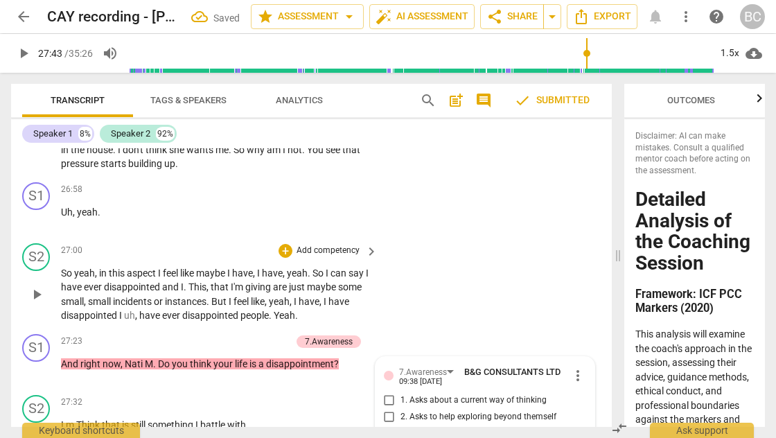
scroll to position [7712, 0]
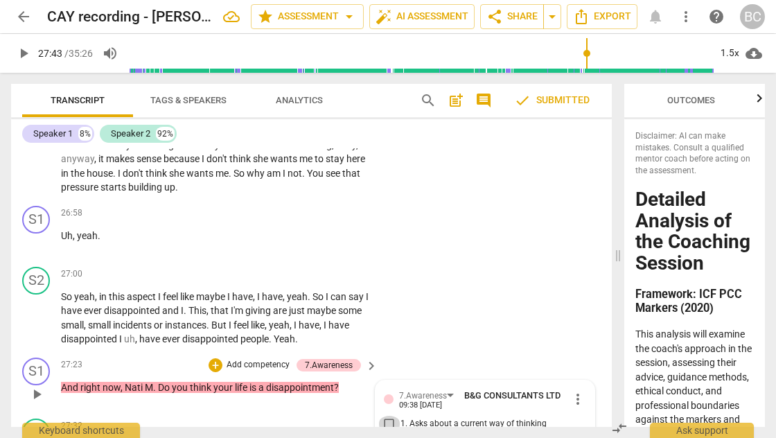
click at [388, 416] on input "1. Asks about a current way of thinking" at bounding box center [389, 424] width 22 height 17
checkbox input "true"
click at [250, 359] on p "Add competency" at bounding box center [258, 365] width 66 height 12
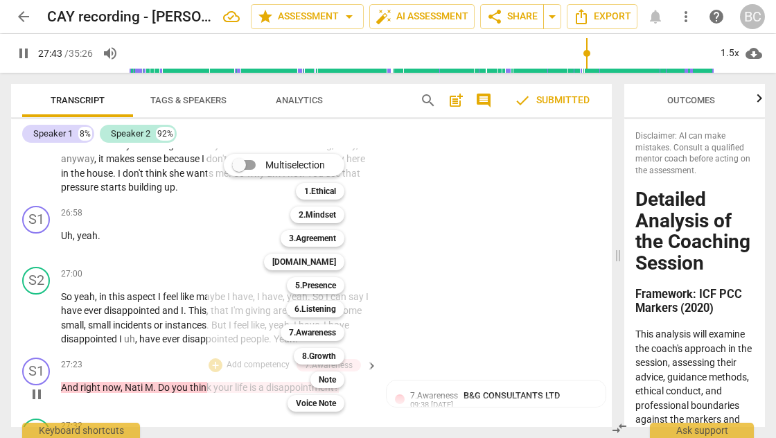
scroll to position [8057, 0]
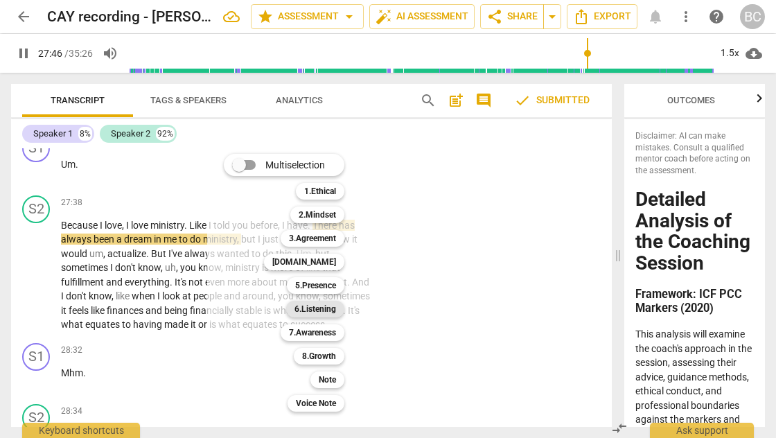
click at [329, 309] on b "6.Listening" at bounding box center [316, 309] width 42 height 17
type input "1667"
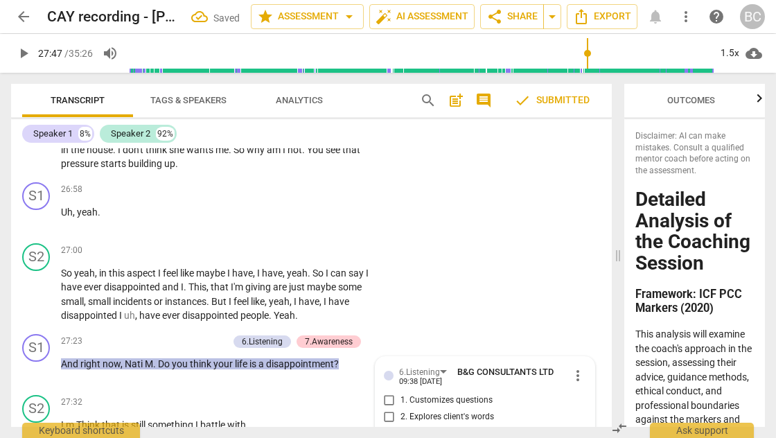
scroll to position [7909, 0]
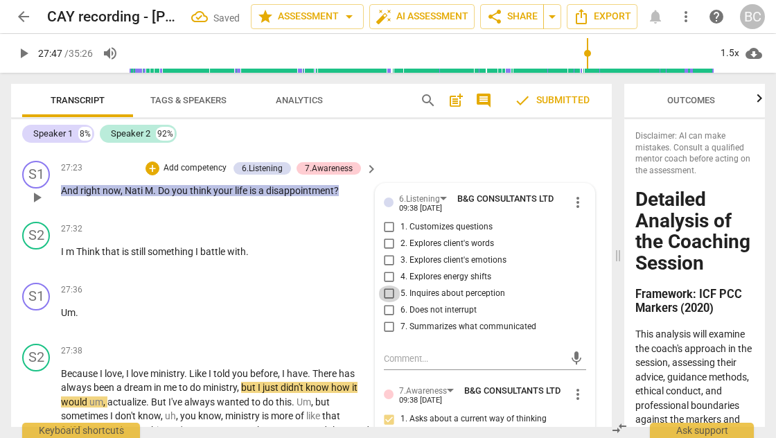
click at [384, 286] on input "5. Inquires about perception" at bounding box center [389, 294] width 22 height 17
checkbox input "true"
click at [24, 53] on span "play_arrow" at bounding box center [23, 53] width 17 height 17
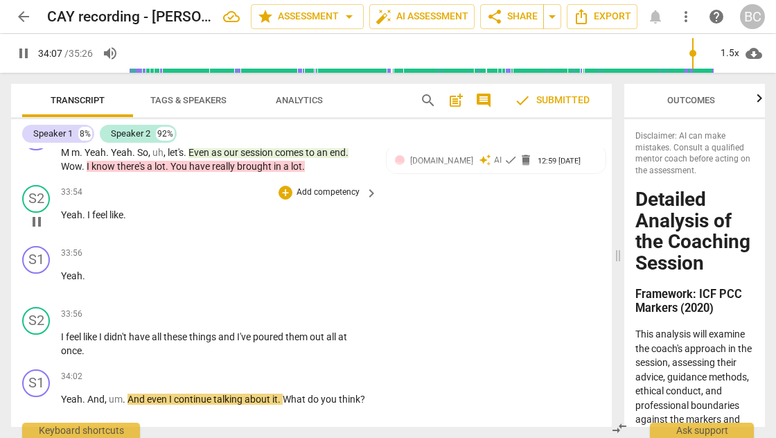
scroll to position [9612, 0]
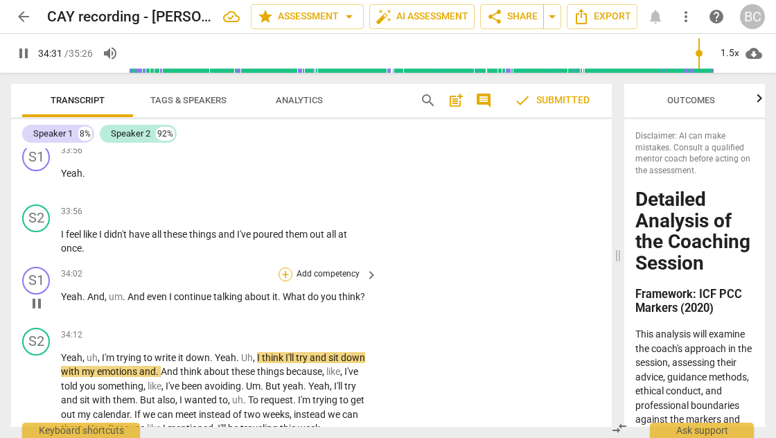
click at [283, 268] on div "+" at bounding box center [286, 275] width 14 height 14
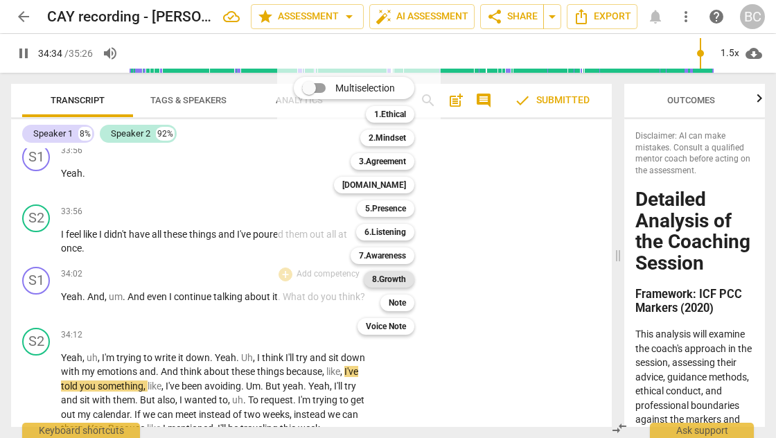
click at [384, 277] on b "8.Growth" at bounding box center [389, 279] width 34 height 17
type input "2076"
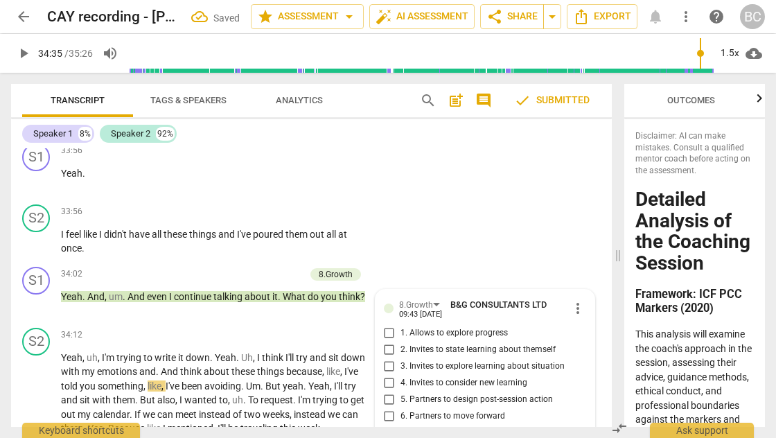
scroll to position [9621, 0]
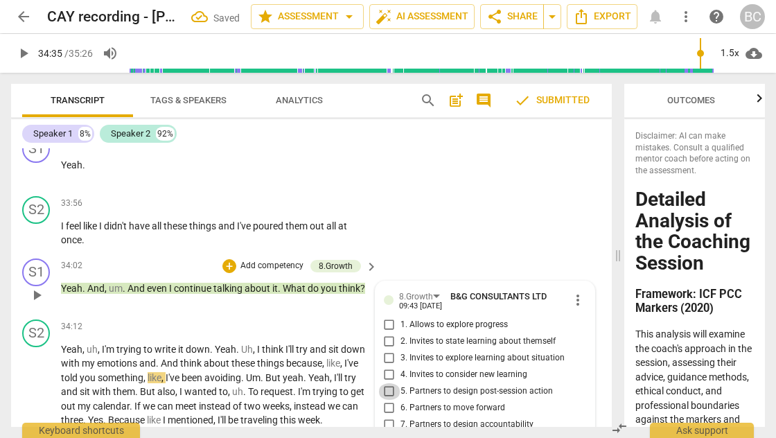
click at [386, 383] on input "5. Partners to design post-session action" at bounding box center [389, 391] width 22 height 17
checkbox input "true"
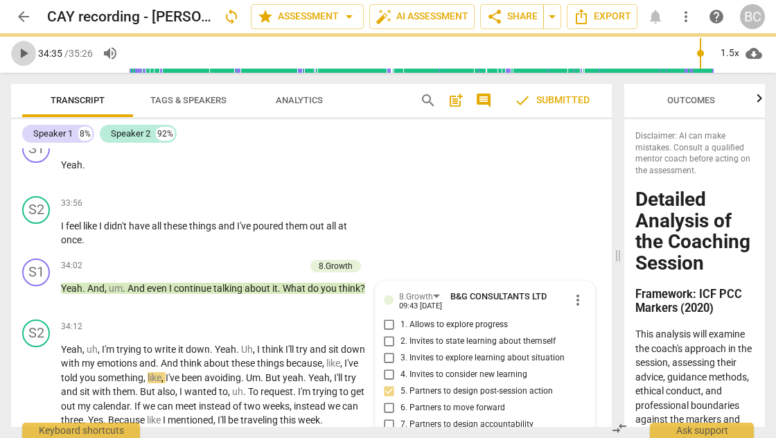
click at [22, 57] on span "play_arrow" at bounding box center [23, 53] width 17 height 17
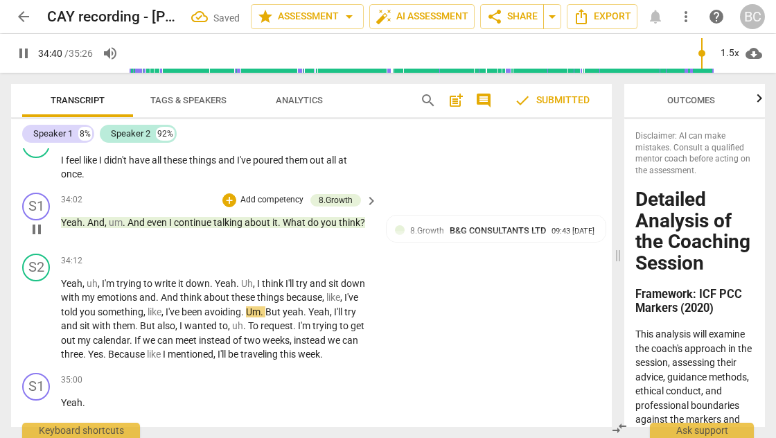
scroll to position [9806, 0]
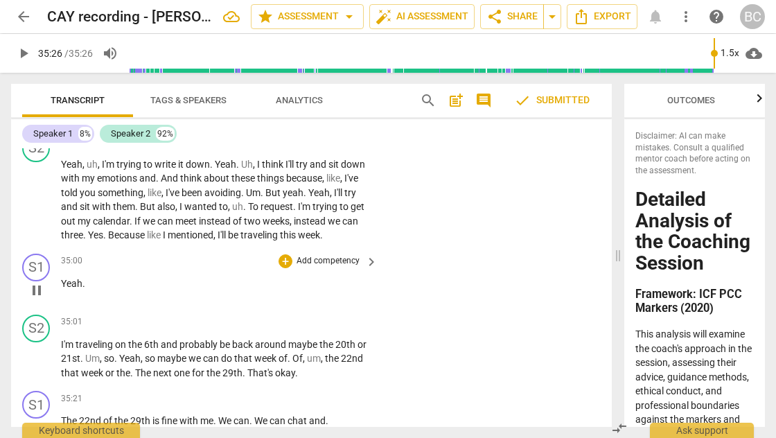
type input "2126"
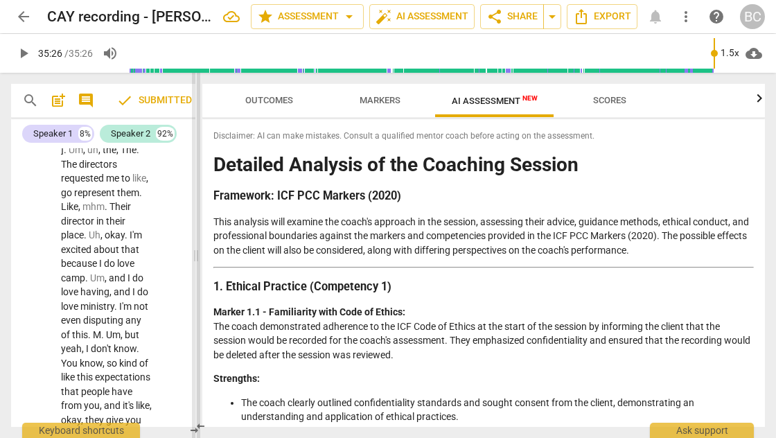
drag, startPoint x: 617, startPoint y: 258, endPoint x: 195, endPoint y: 286, distance: 423.0
click at [195, 286] on span at bounding box center [196, 255] width 8 height 365
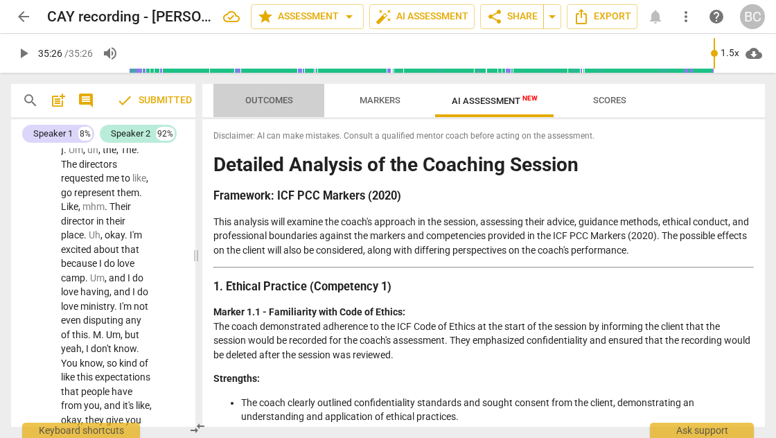
click at [286, 100] on span "Outcomes" at bounding box center [269, 100] width 48 height 10
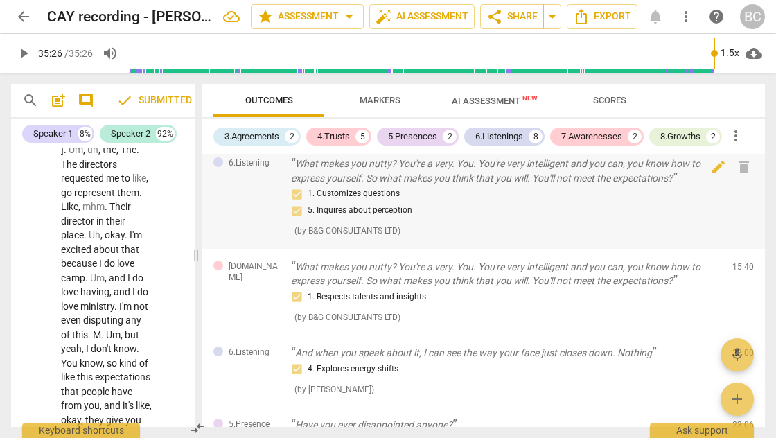
scroll to position [151, 0]
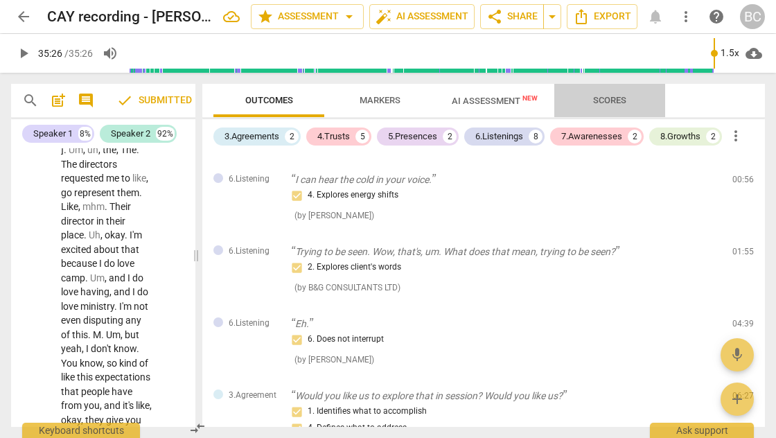
click at [603, 102] on span "Scores" at bounding box center [609, 100] width 33 height 10
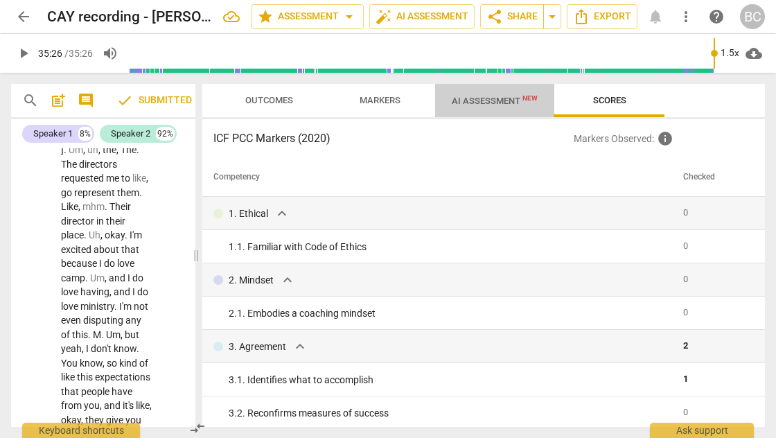
click at [493, 101] on span "AI Assessment New" at bounding box center [495, 101] width 86 height 10
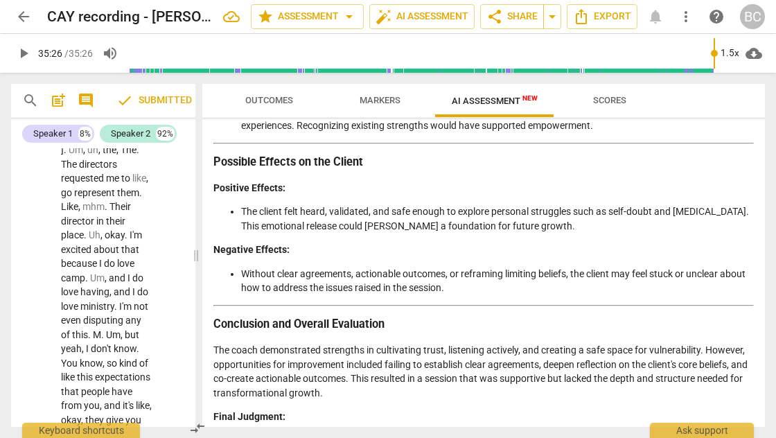
scroll to position [2336, 0]
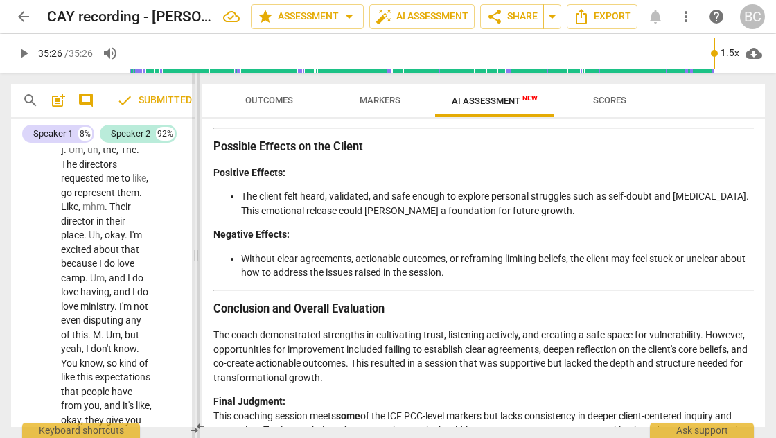
click at [195, 259] on span at bounding box center [196, 255] width 8 height 365
click at [271, 101] on span "Outcomes" at bounding box center [269, 100] width 48 height 10
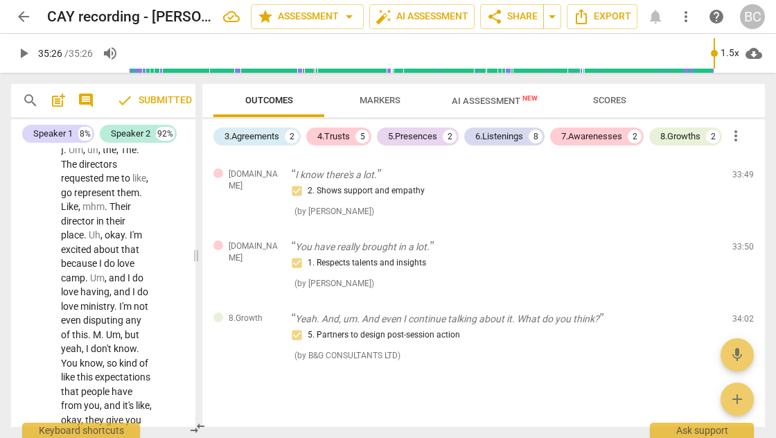
scroll to position [961, 0]
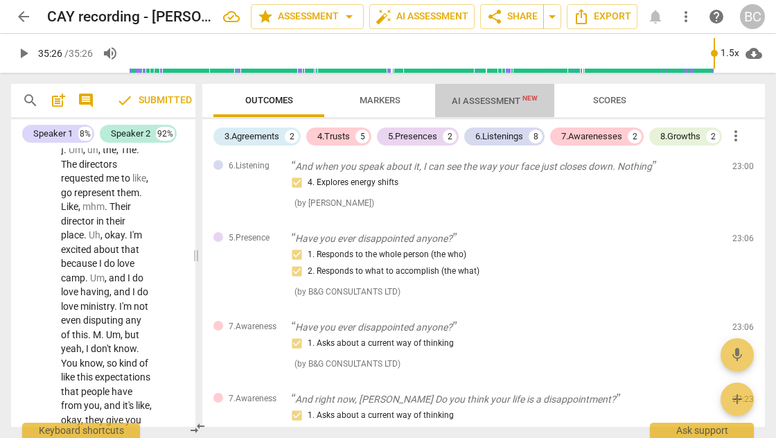
click at [471, 98] on span "AI Assessment New" at bounding box center [495, 101] width 86 height 10
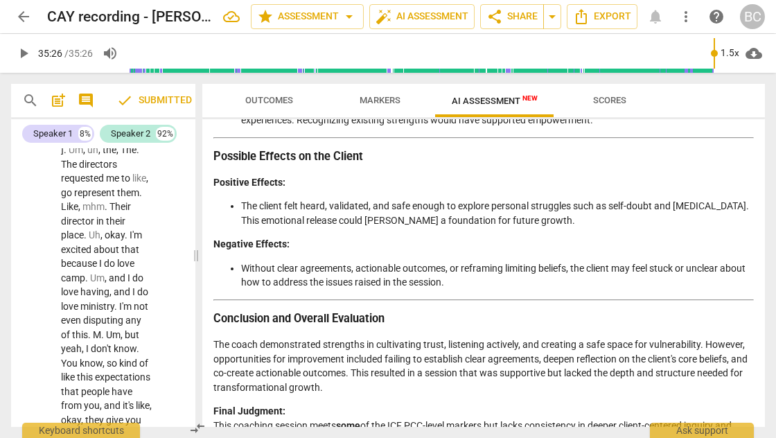
scroll to position [2336, 0]
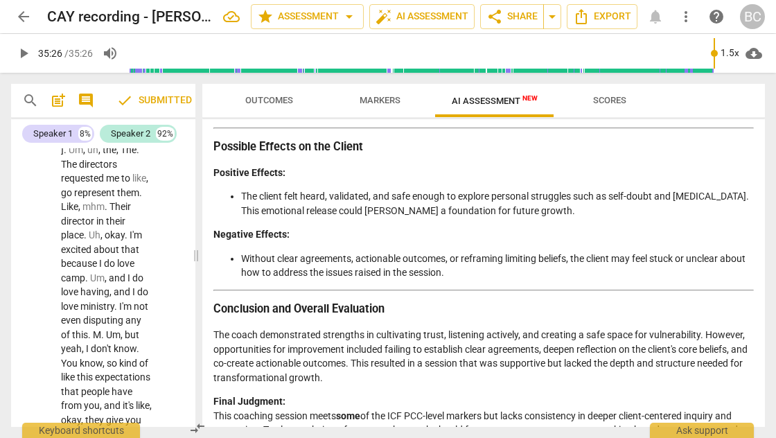
drag, startPoint x: 216, startPoint y: 165, endPoint x: 382, endPoint y: 412, distance: 298.2
copy div "Detailed Analysis of the Coaching Session Framework: ICF PCC Markers (2020) Thi…"
